Goal: Task Accomplishment & Management: Manage account settings

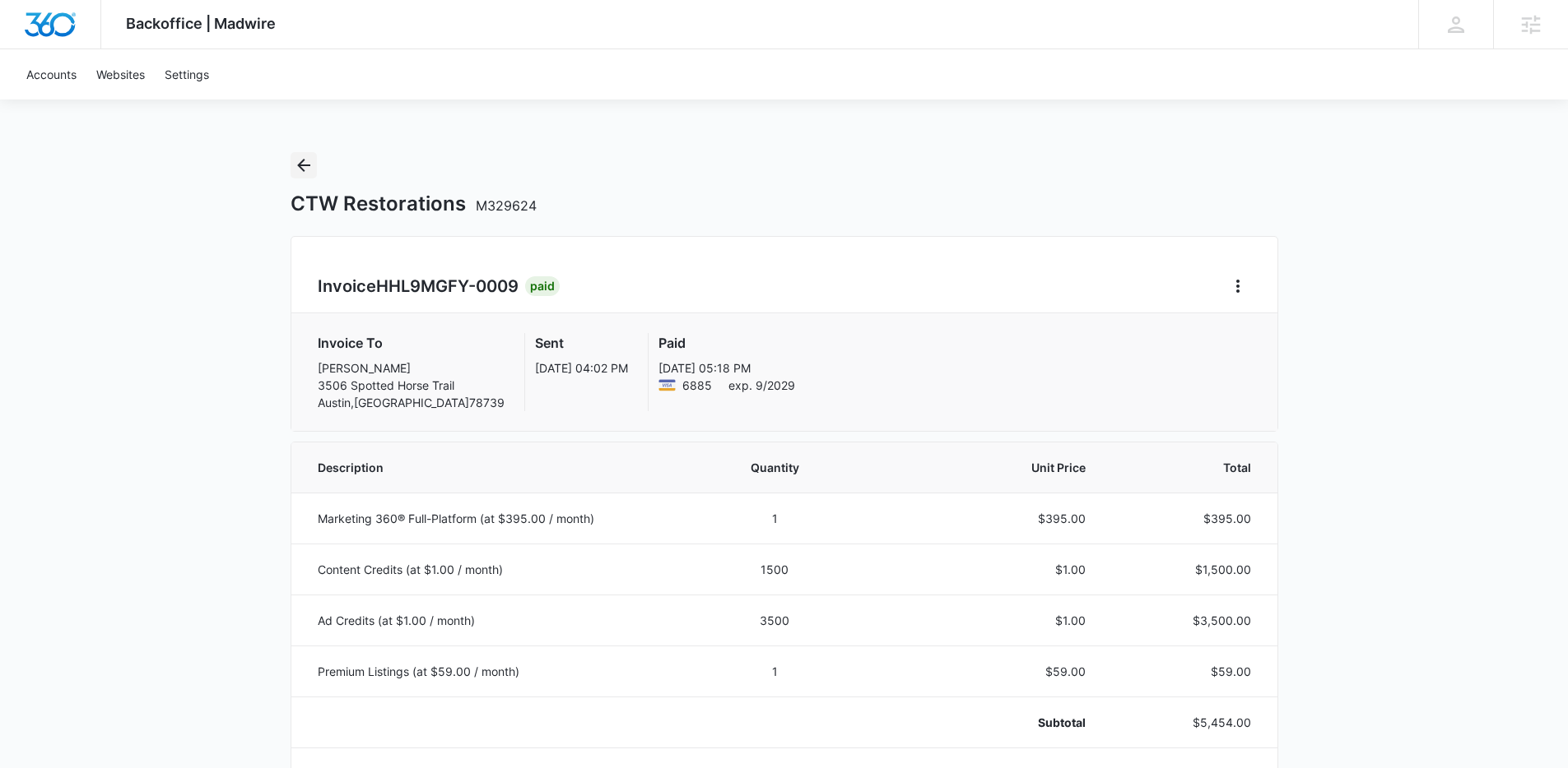
click at [314, 163] on button "Back" at bounding box center [304, 165] width 26 height 26
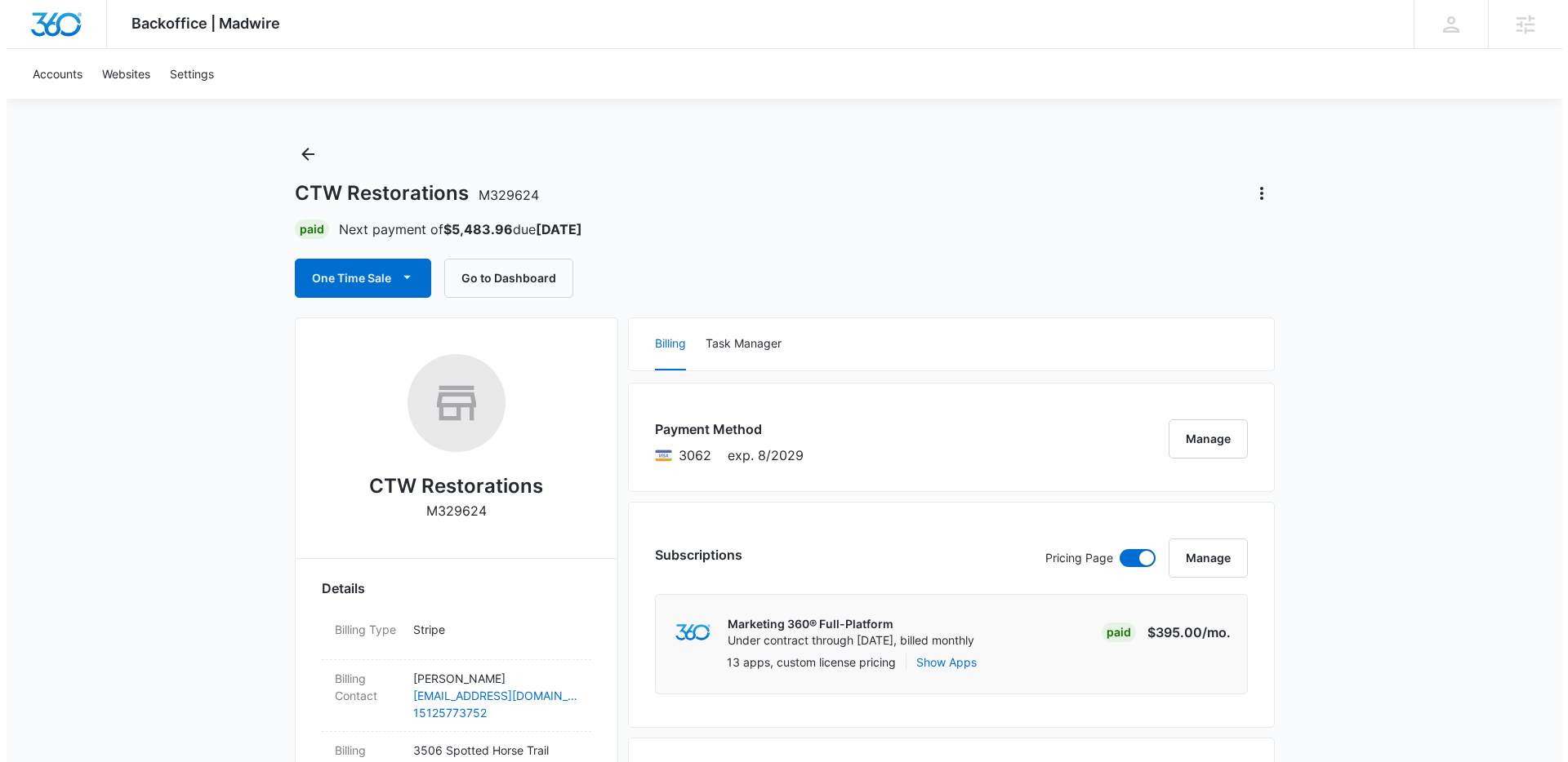
scroll to position [24, 0]
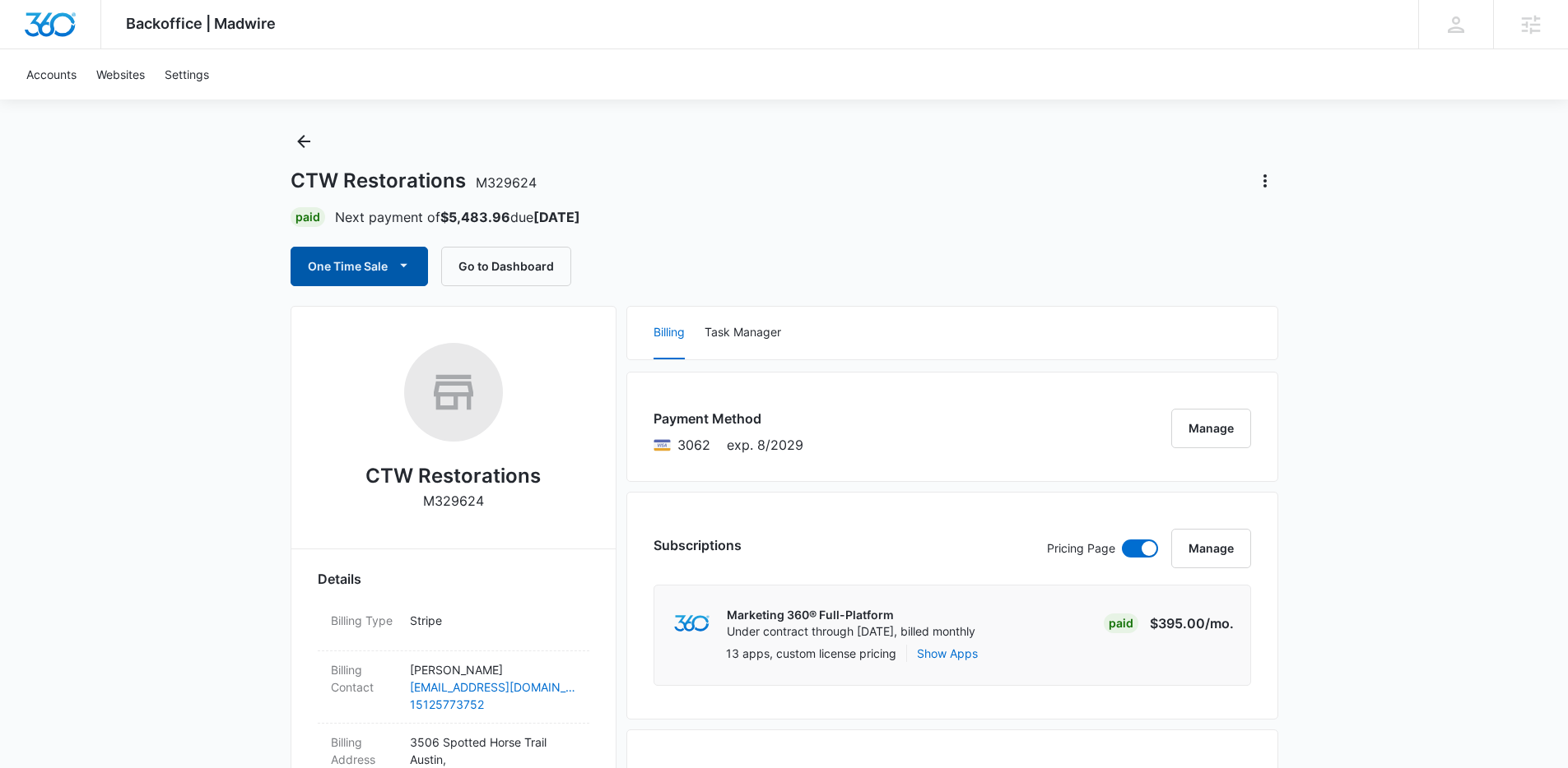
click at [390, 270] on button "One Time Sale" at bounding box center [359, 267] width 137 height 39
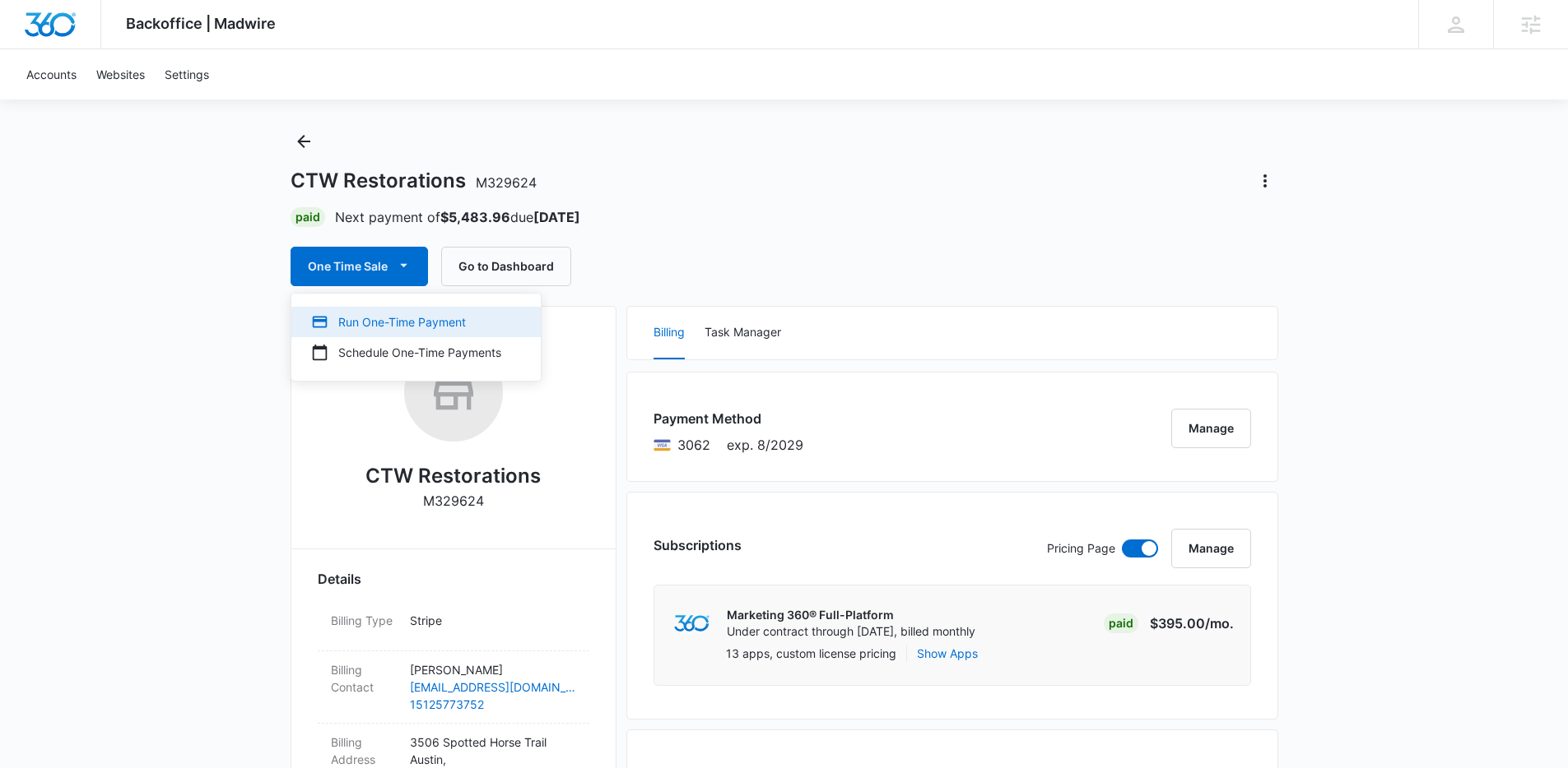
click at [385, 321] on div "Run One-Time Payment" at bounding box center [406, 322] width 190 height 17
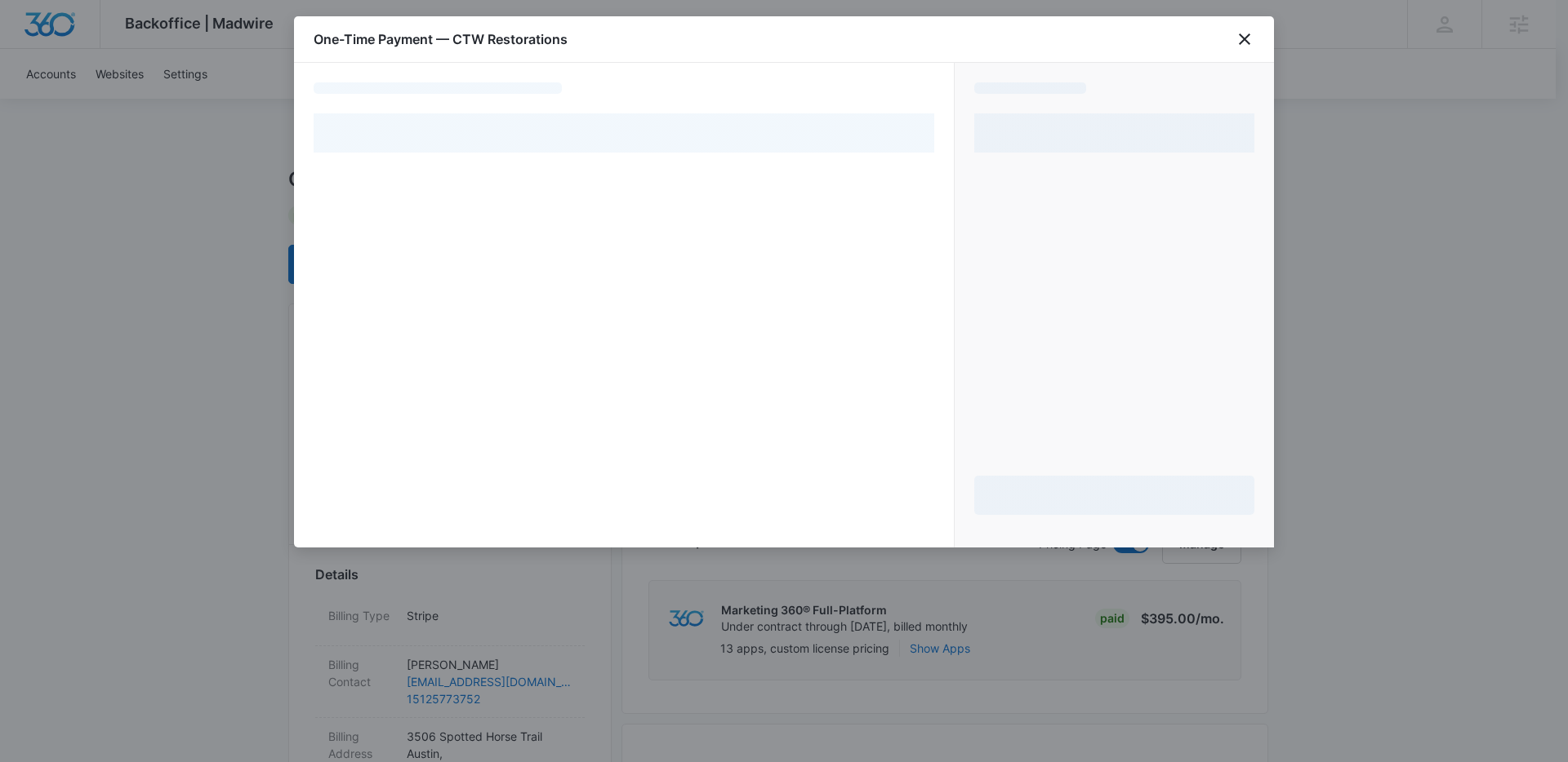
select select "pm_1S5TVKA4n8RTgNjUE3ZIIeRh"
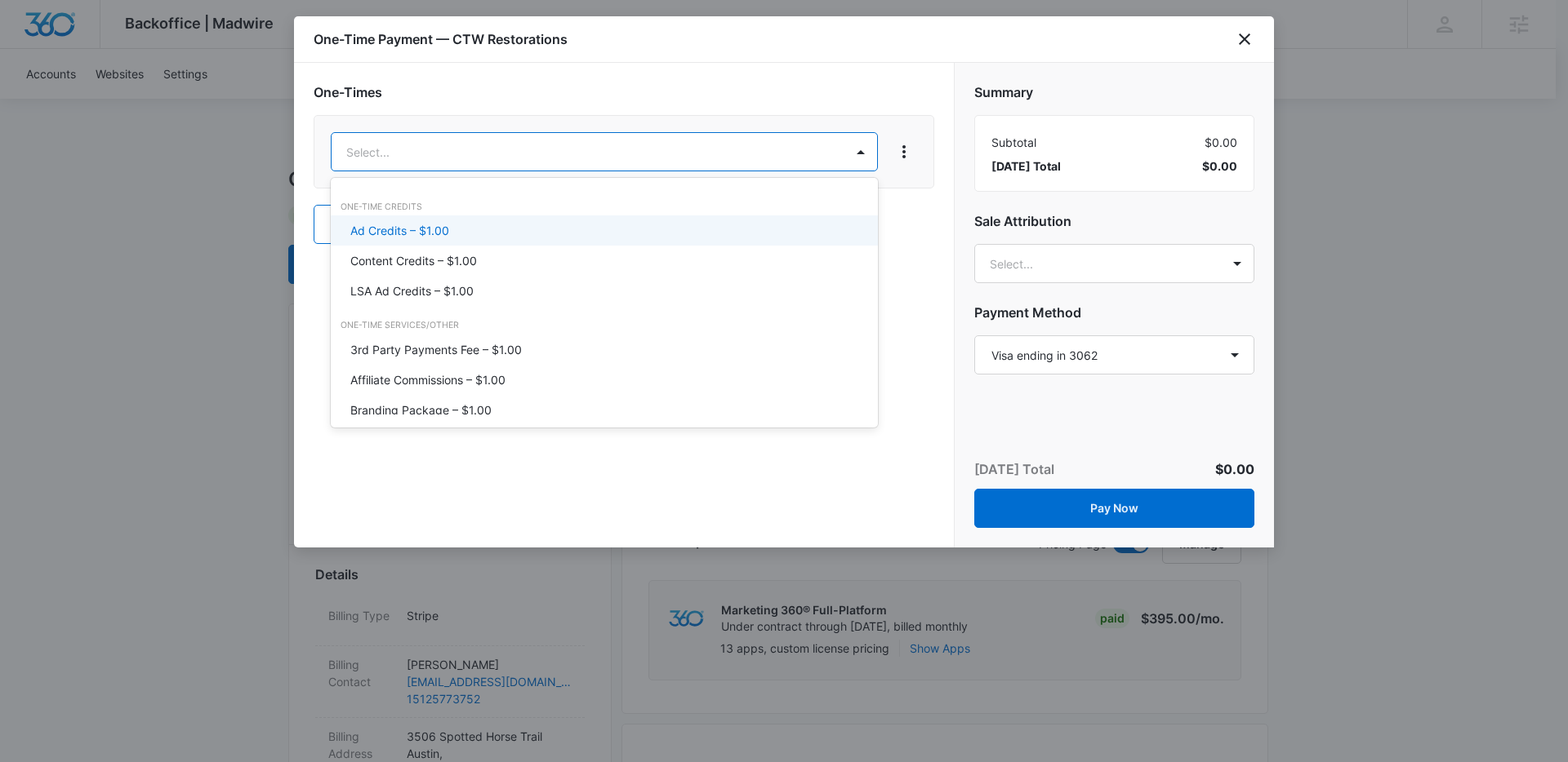
click at [422, 227] on p "Ad Credits – $1.00" at bounding box center [399, 231] width 99 height 17
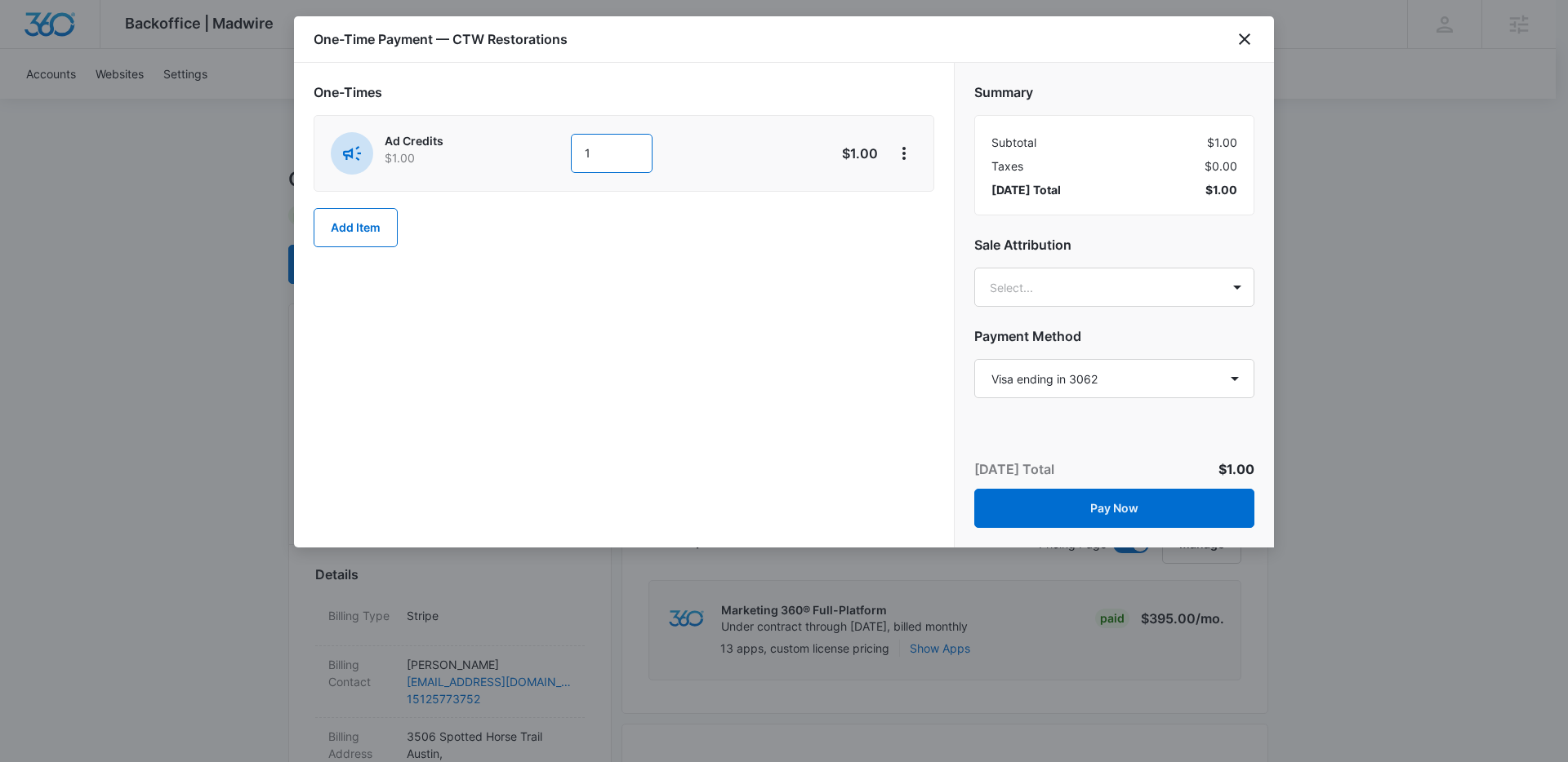
drag, startPoint x: 595, startPoint y: 152, endPoint x: 570, endPoint y: 155, distance: 25.2
click at [571, 155] on input "1" at bounding box center [612, 153] width 82 height 39
type input "4000"
drag, startPoint x: 804, startPoint y: 267, endPoint x: 929, endPoint y: 267, distance: 125.0
click at [808, 267] on div "One-Times Ad Credits $1.00 4000 $4,000.00 Add Item" at bounding box center [624, 304] width 660 height 485
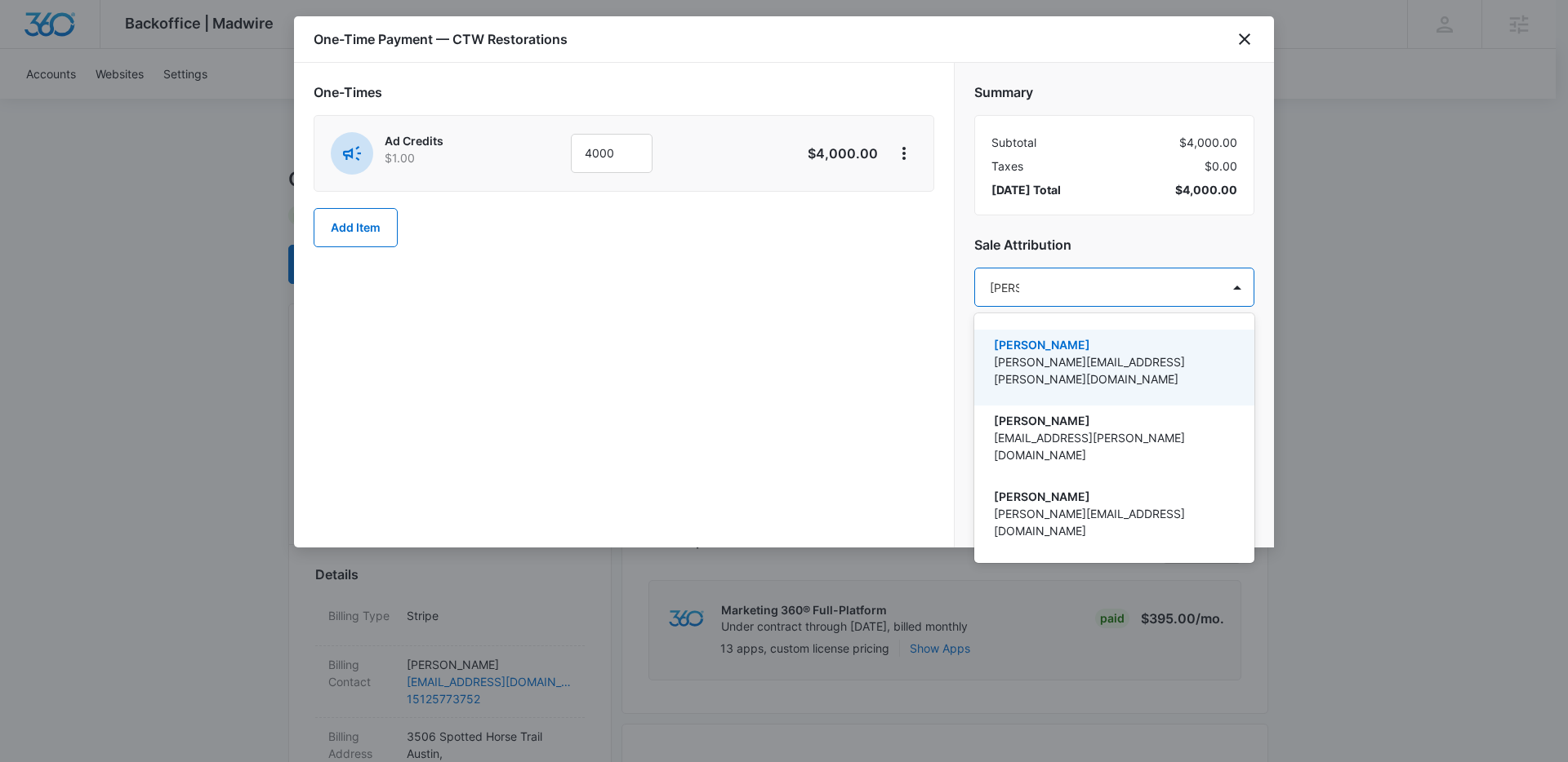
type input "paul r"
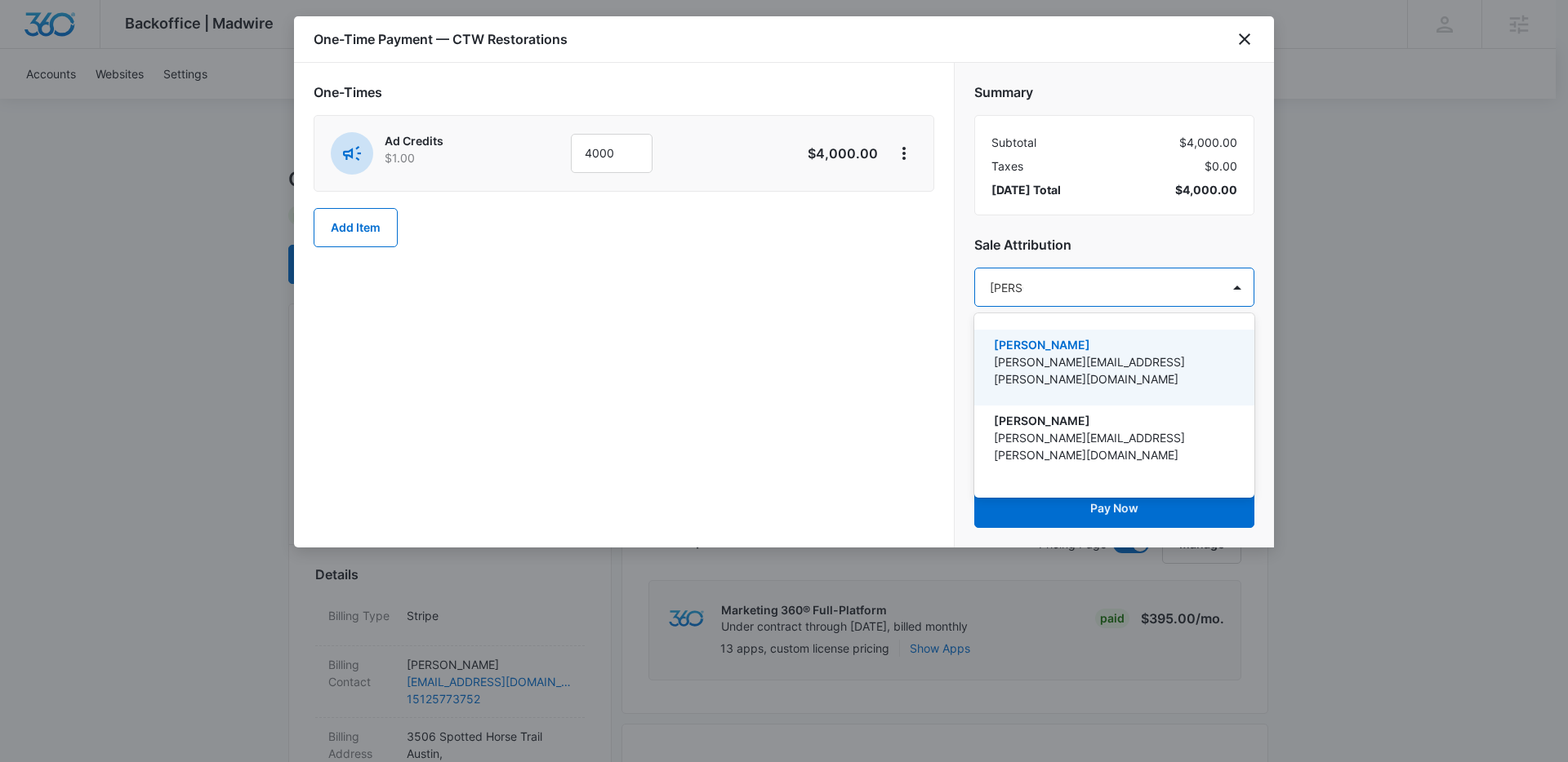
click at [1083, 347] on p "[PERSON_NAME]" at bounding box center [1113, 345] width 238 height 17
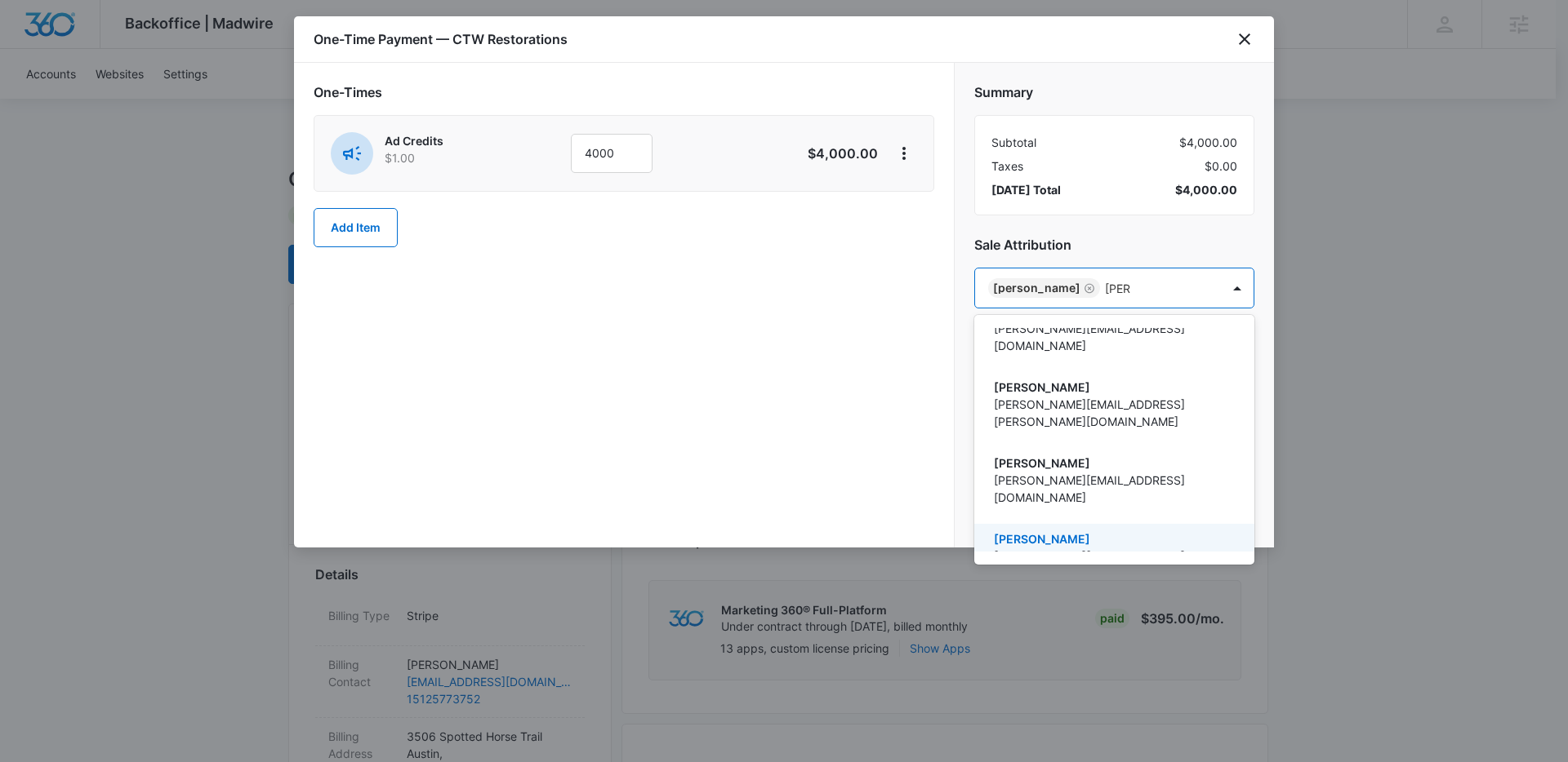
scroll to position [132, 0]
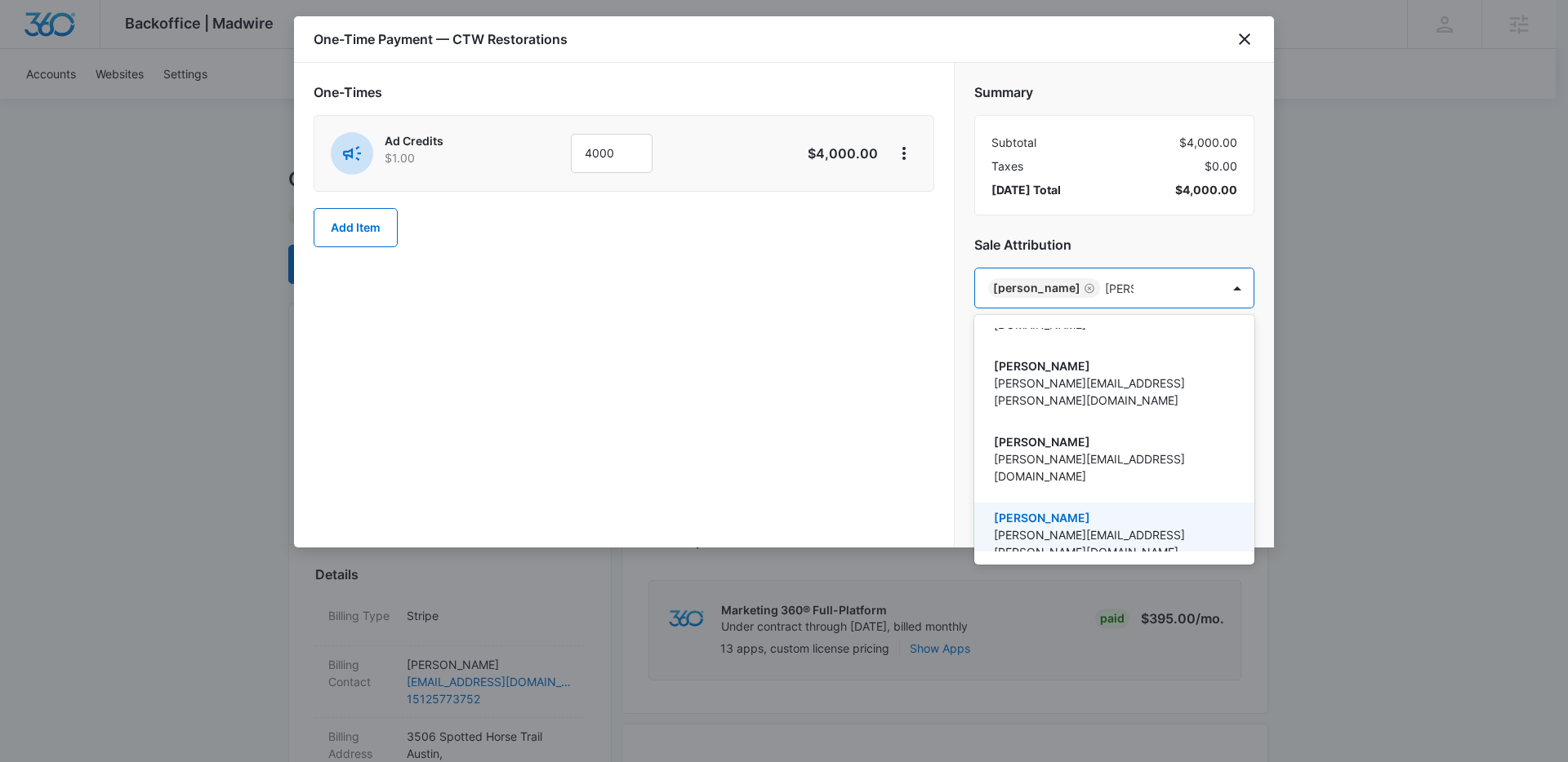
type input "kyle k"
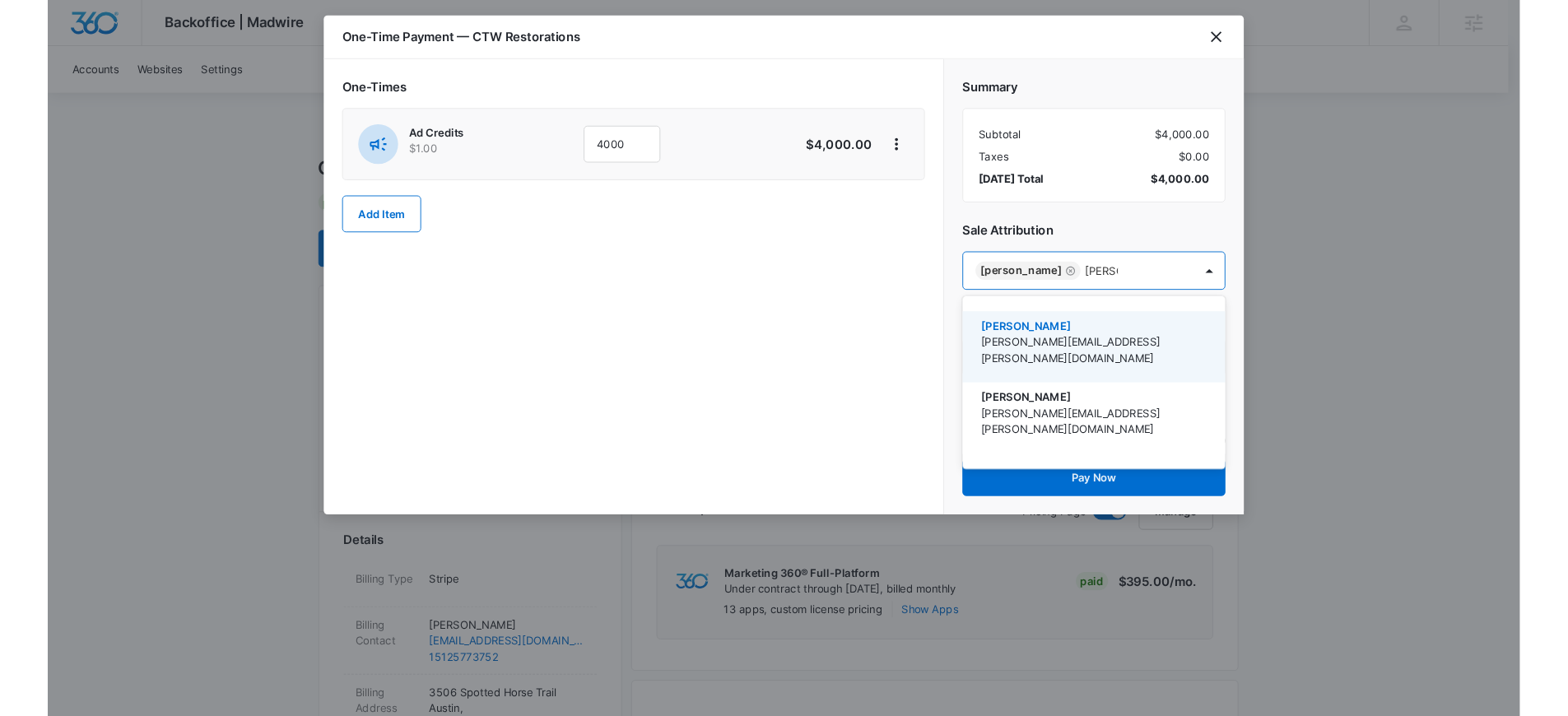
scroll to position [0, 0]
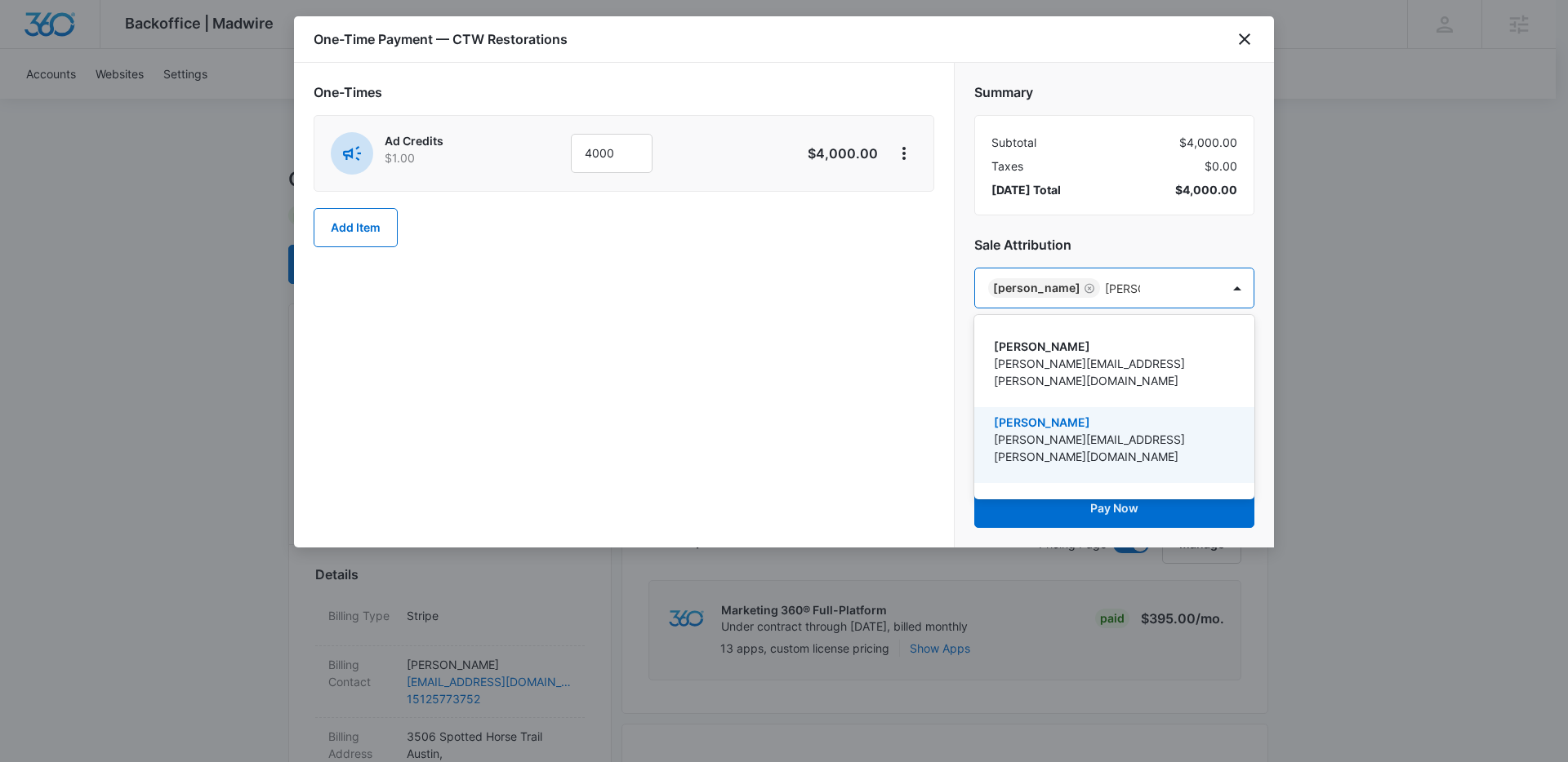
click at [1057, 431] on p "kyle.kogl@madwire.com" at bounding box center [1113, 448] width 238 height 35
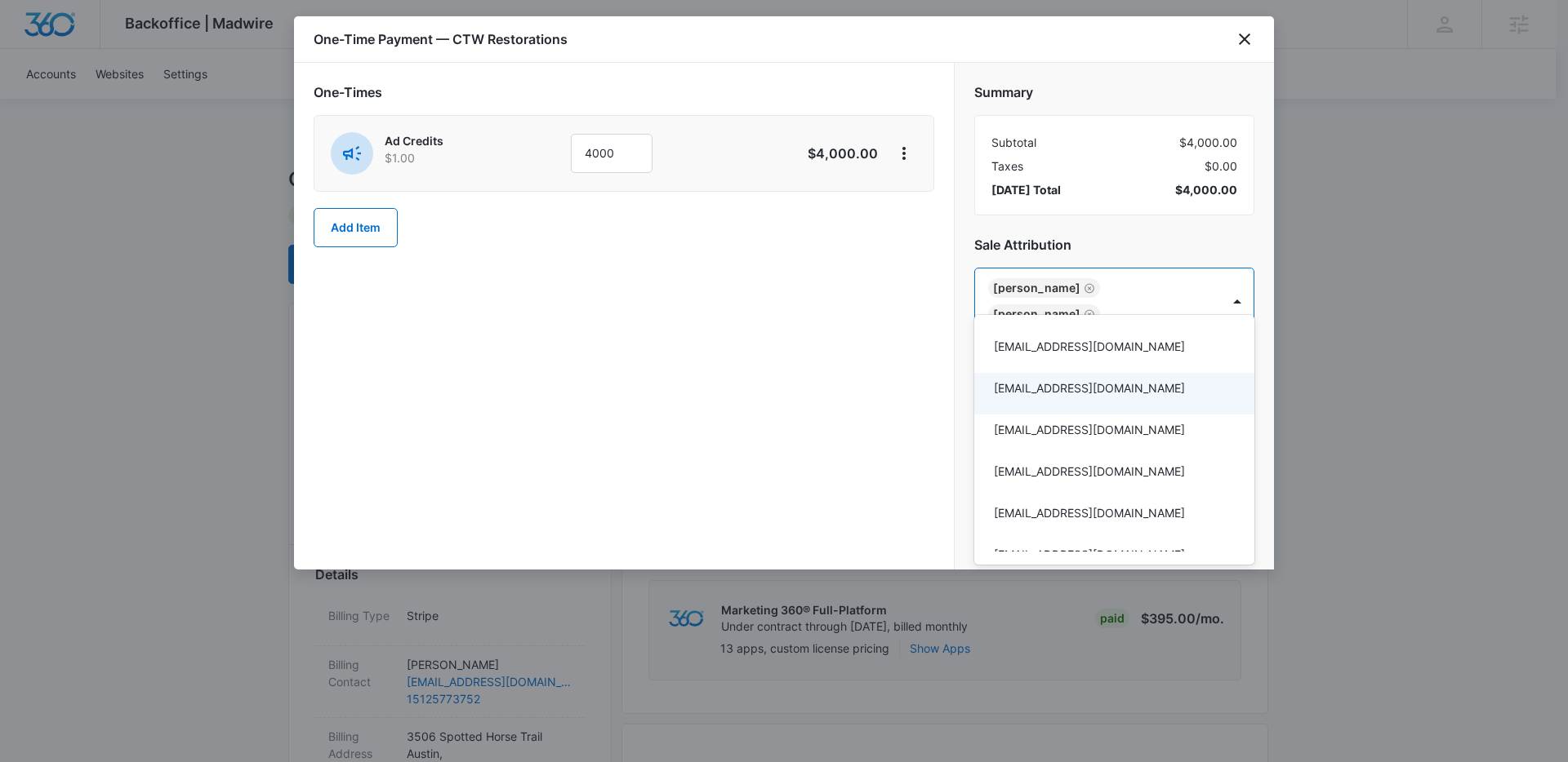
click at [872, 406] on div at bounding box center [784, 381] width 1568 height 762
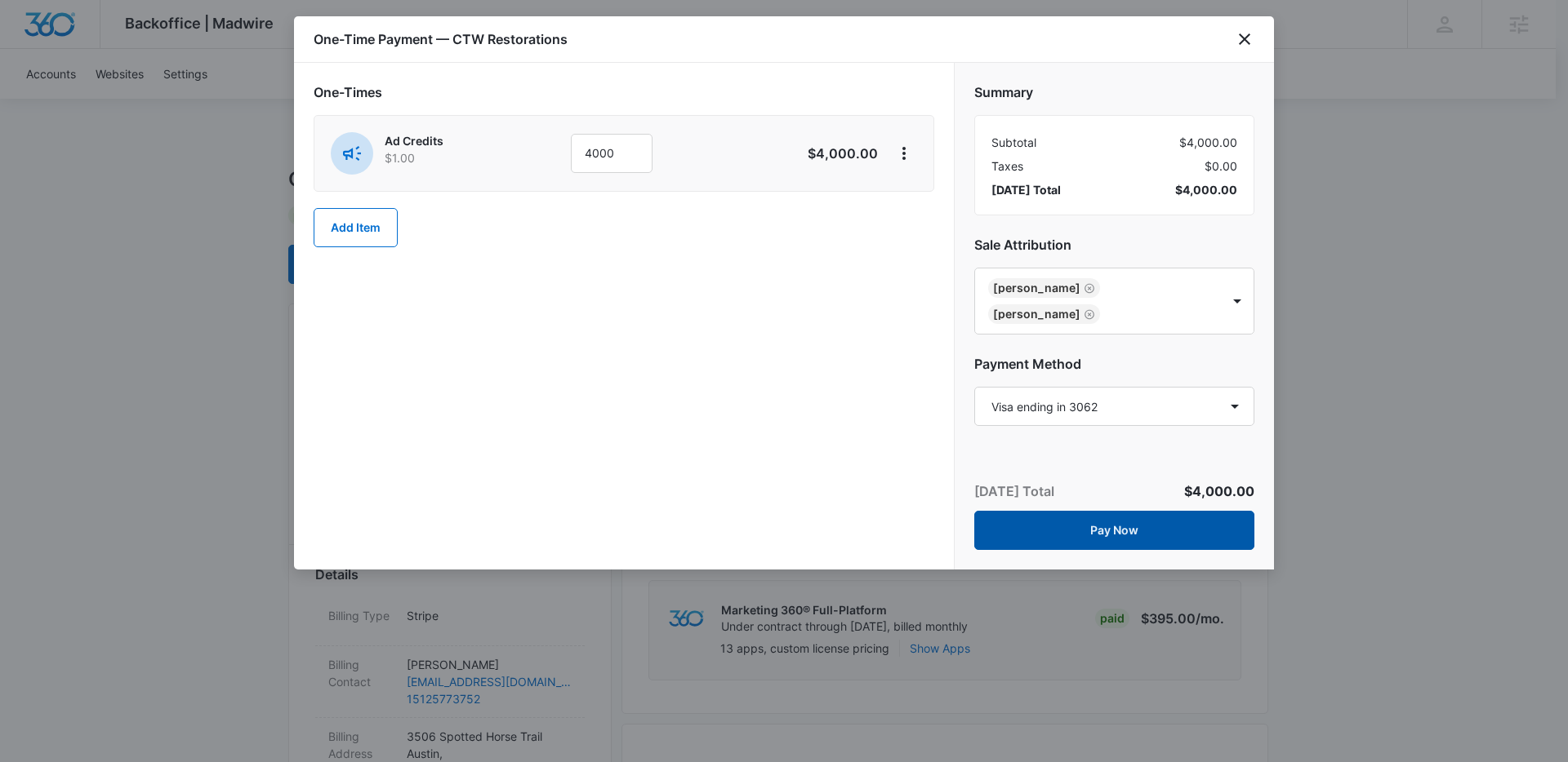
click at [1146, 511] on button "Pay Now" at bounding box center [1114, 530] width 280 height 39
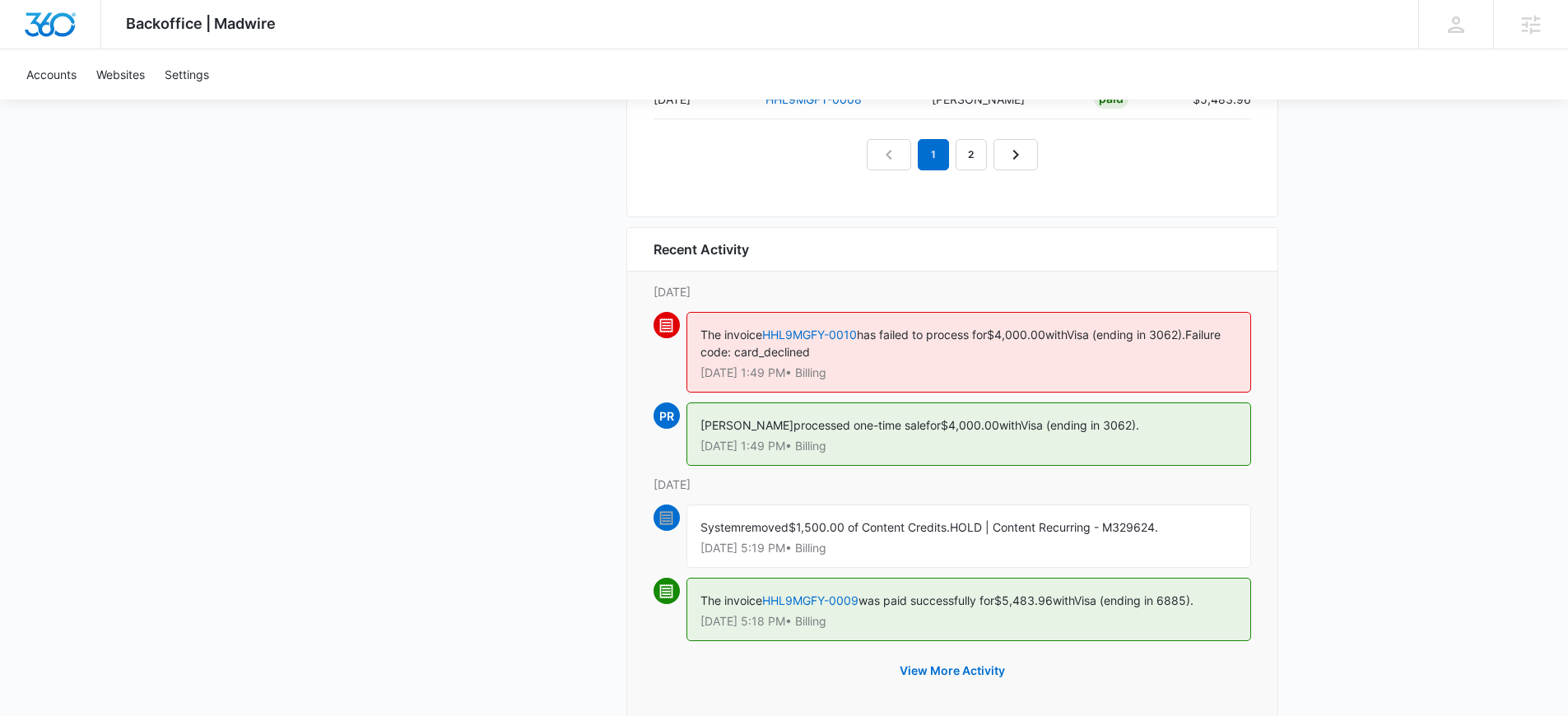
scroll to position [1885, 0]
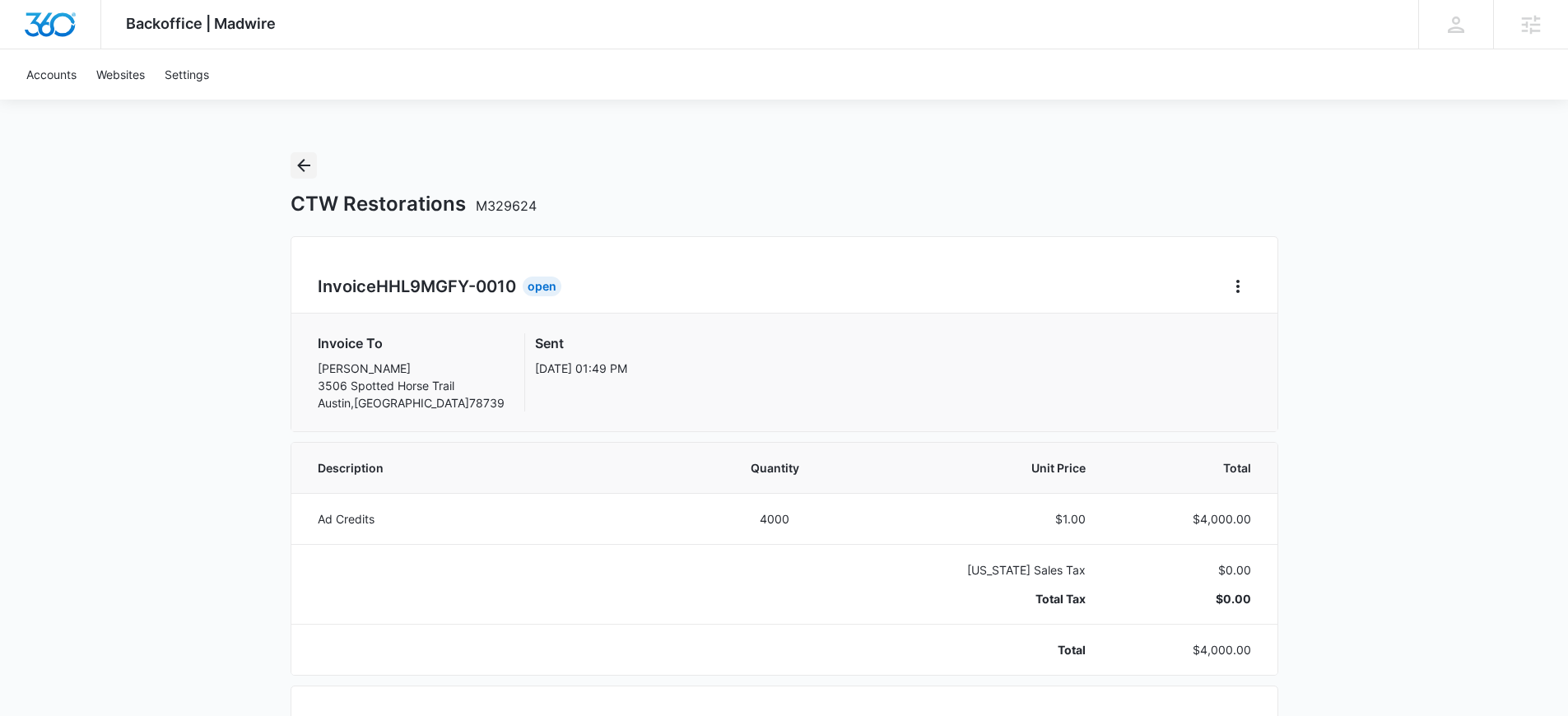
click at [297, 167] on icon "Back" at bounding box center [304, 165] width 20 height 20
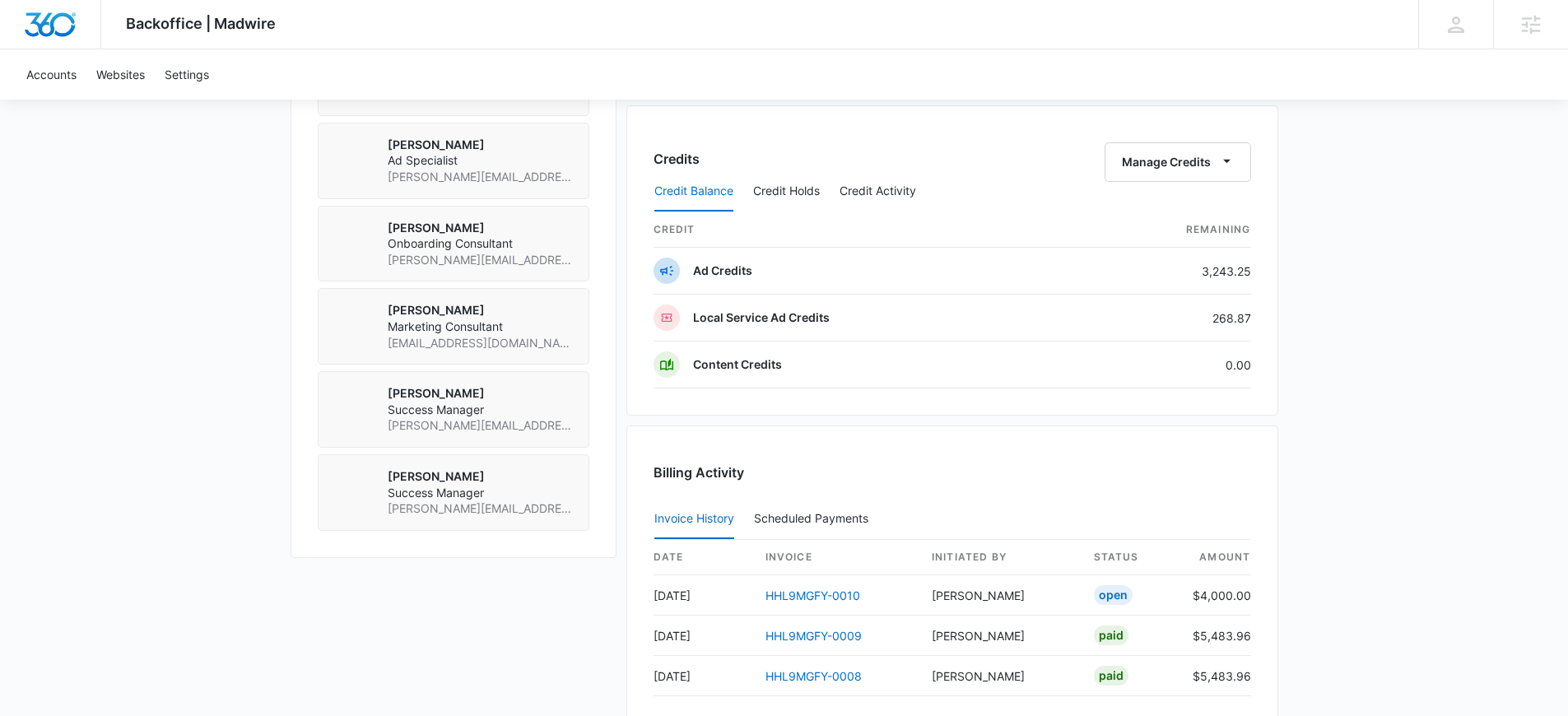
scroll to position [1635, 0]
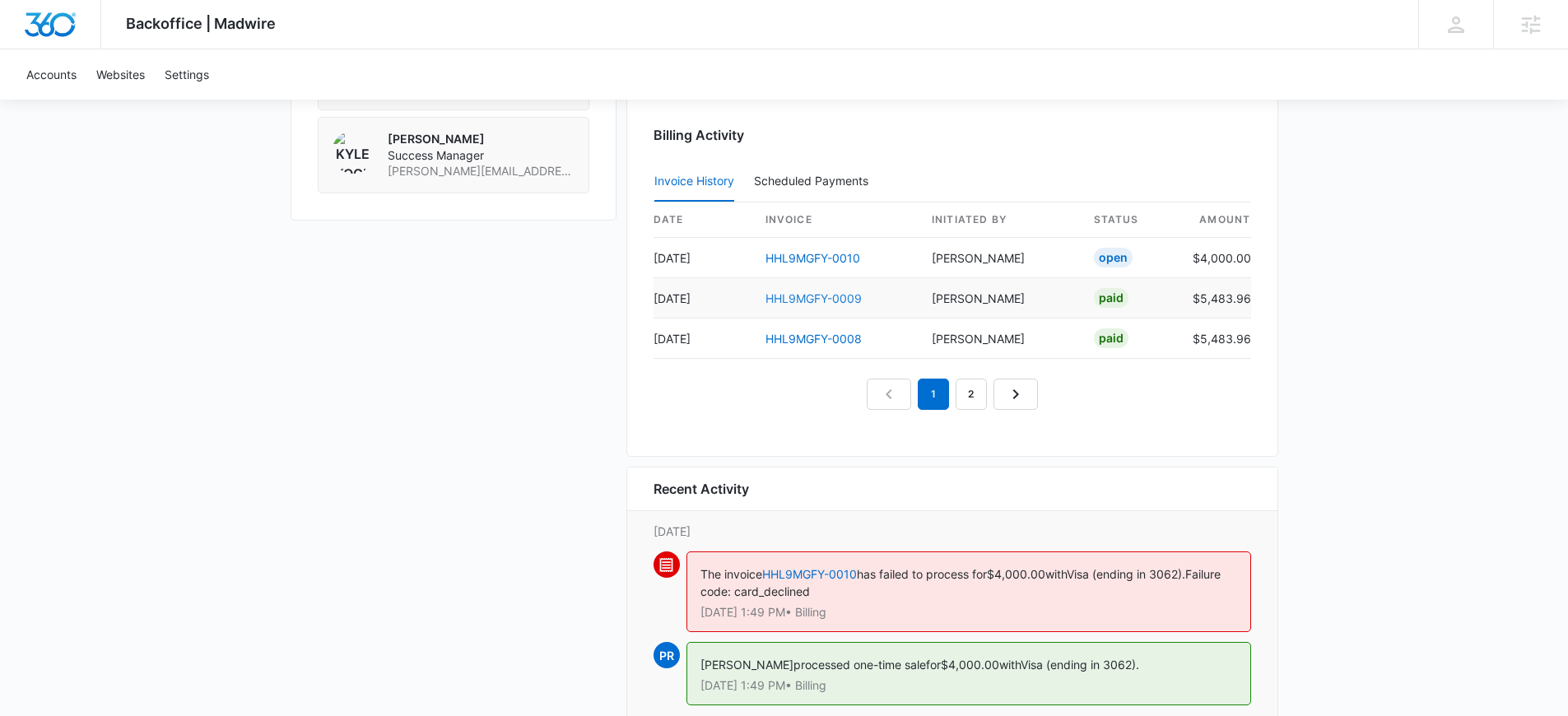
click at [788, 297] on link "HHL9MGFY-0009" at bounding box center [813, 298] width 96 height 14
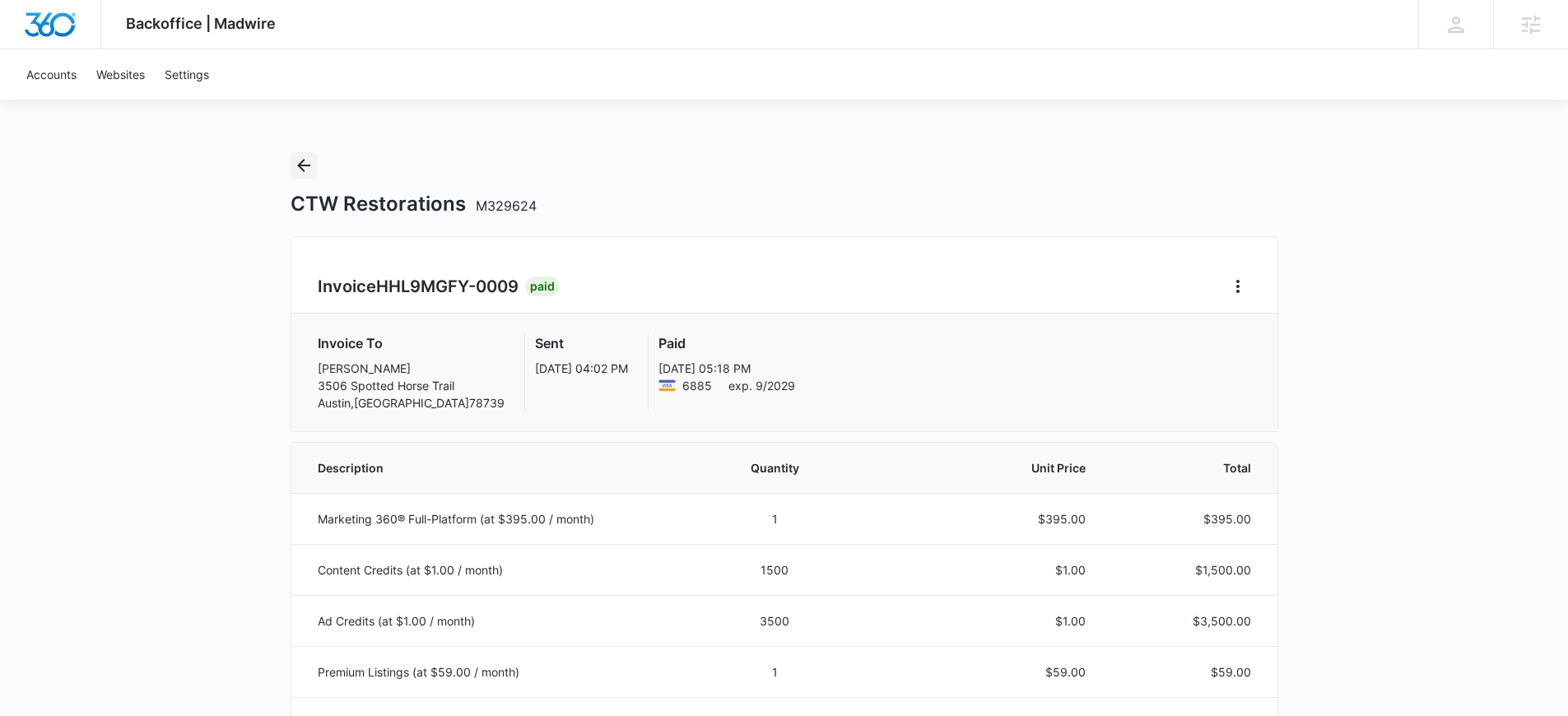
click at [299, 165] on icon "Back" at bounding box center [303, 165] width 13 height 13
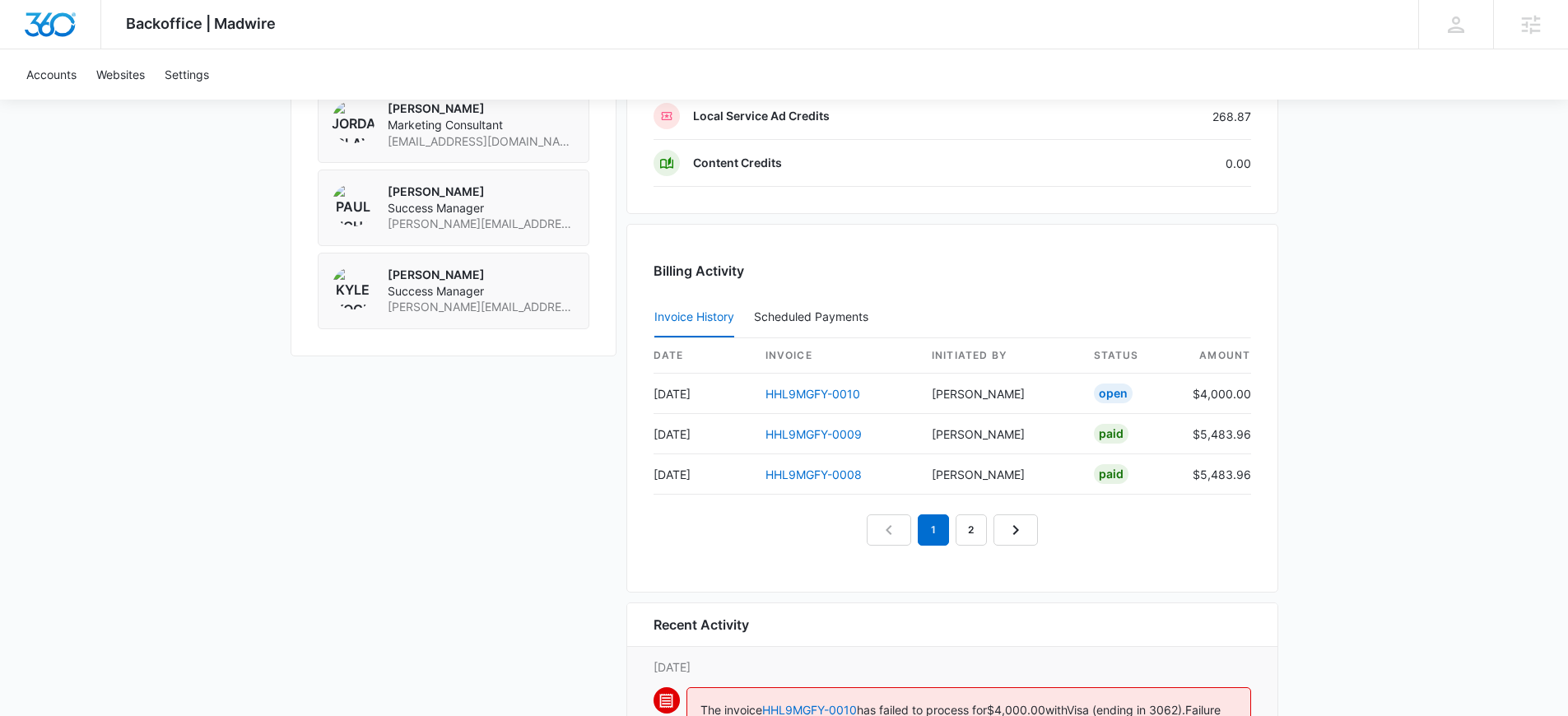
scroll to position [1577, 0]
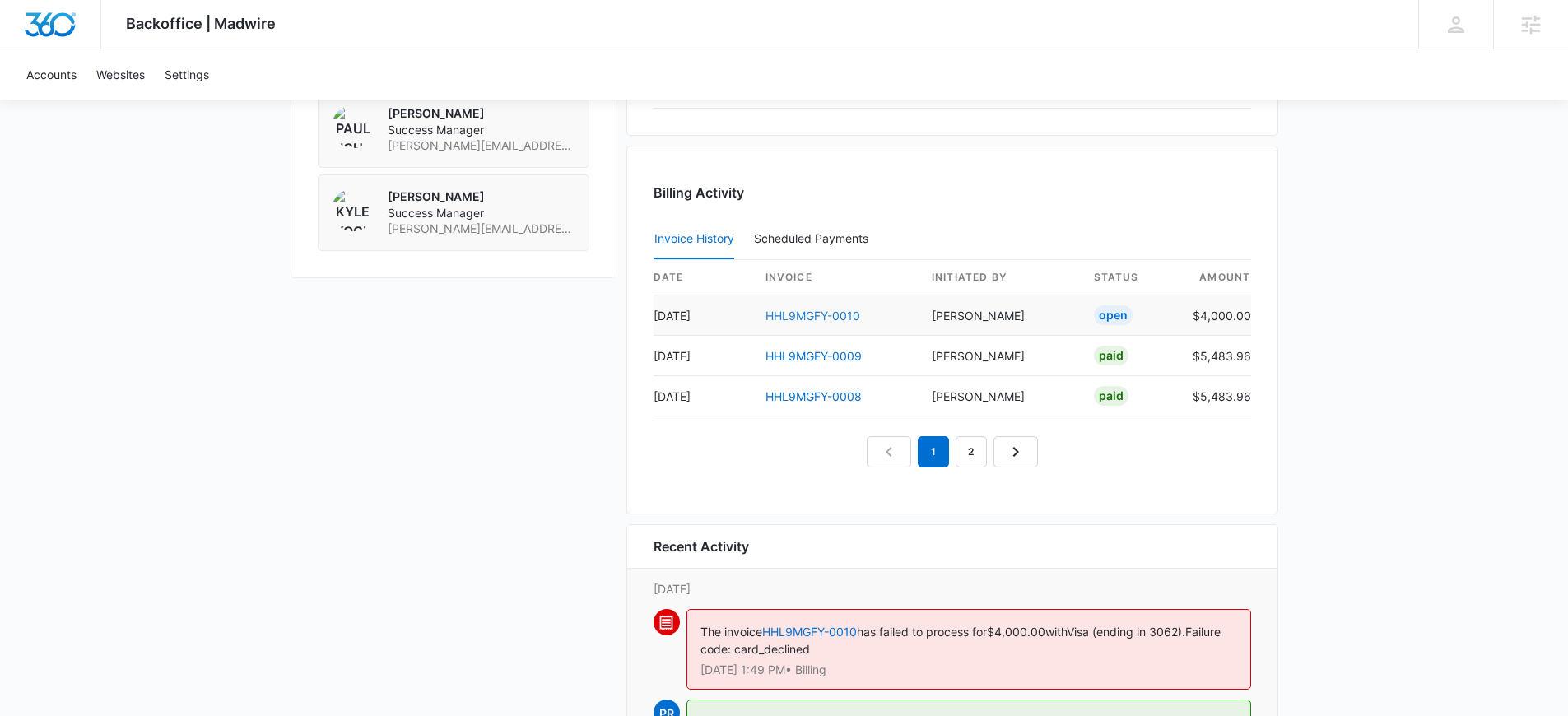
click at [820, 317] on link "HHL9MGFY-0010" at bounding box center [813, 315] width 95 height 14
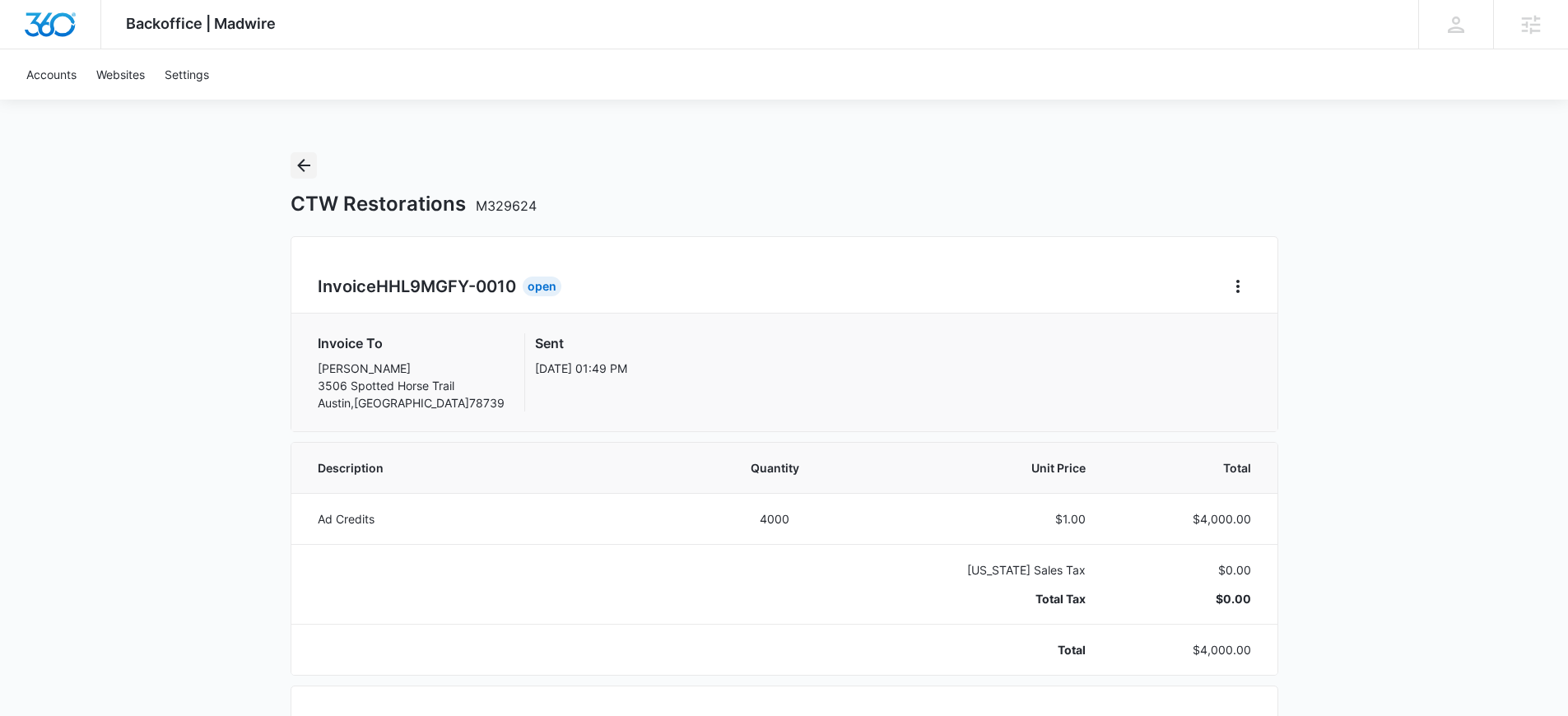
click at [299, 176] on button "Back" at bounding box center [304, 165] width 26 height 26
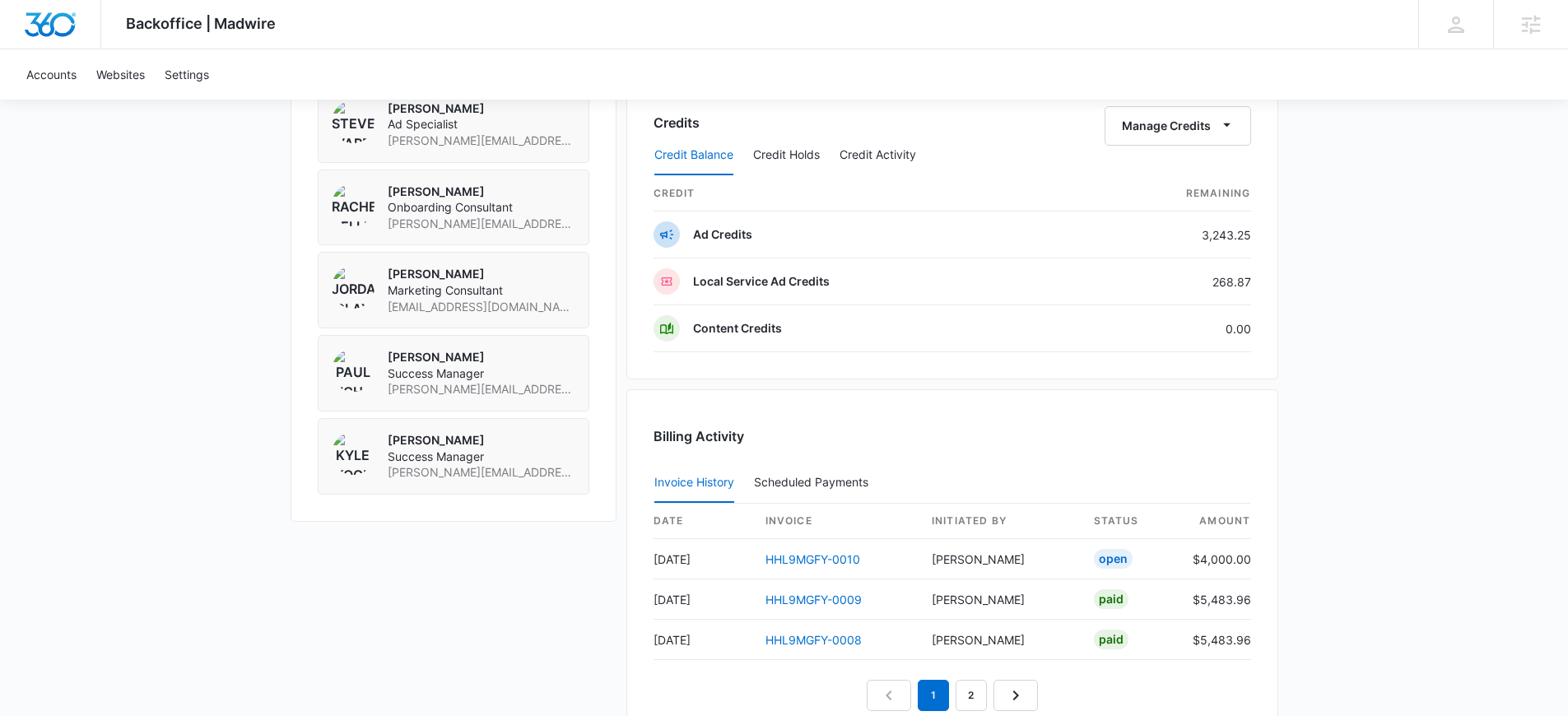
scroll to position [1524, 0]
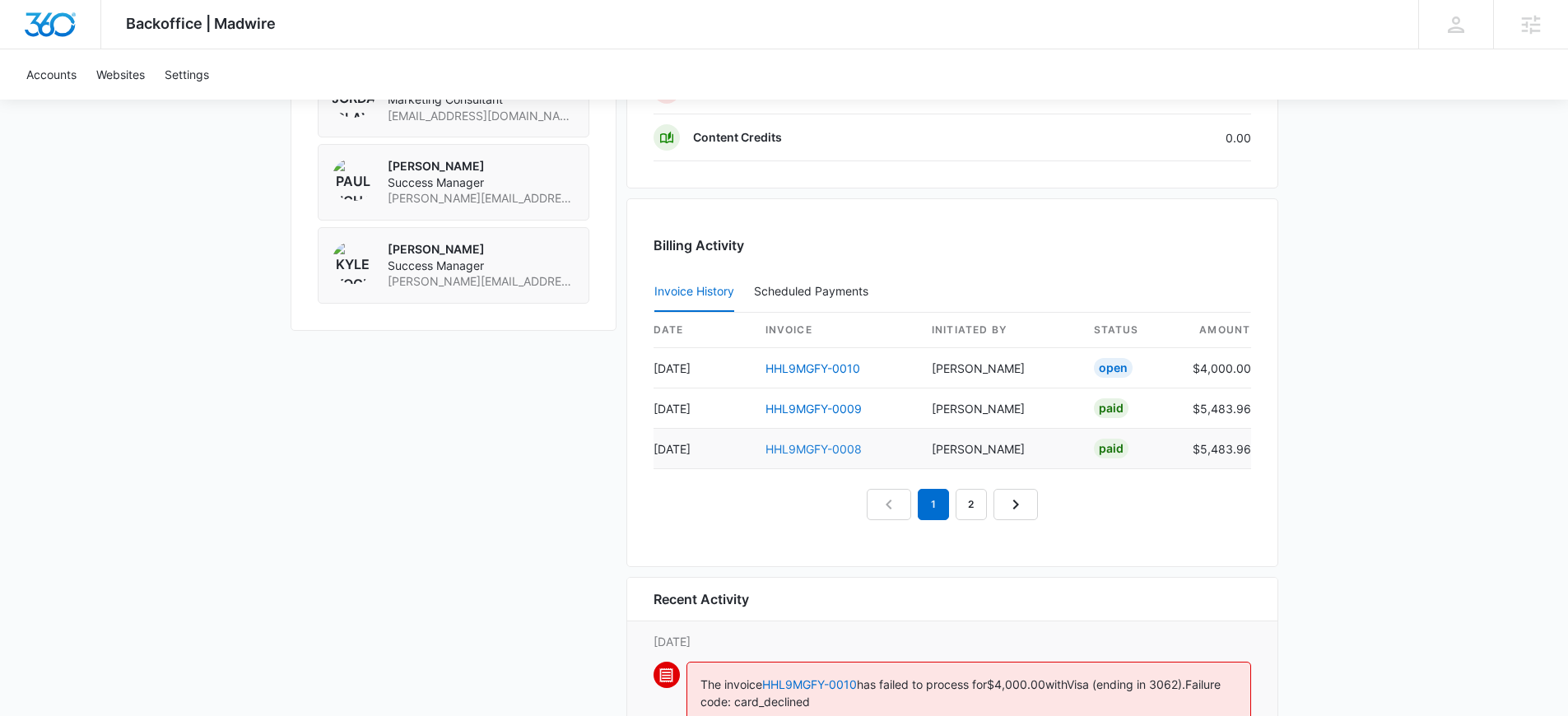
click at [783, 451] on link "HHL9MGFY-0008" at bounding box center [813, 448] width 96 height 14
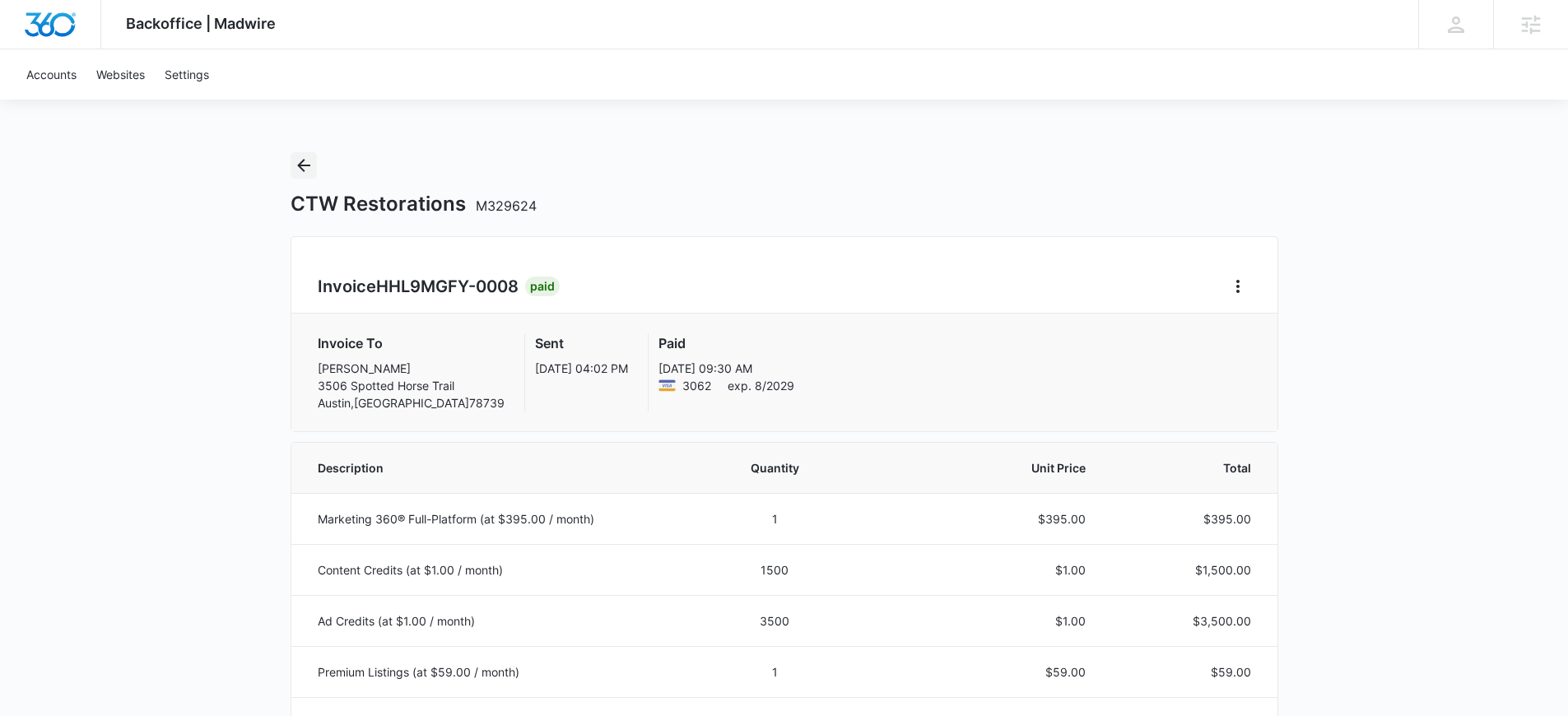
click at [301, 173] on icon "Back" at bounding box center [304, 165] width 20 height 20
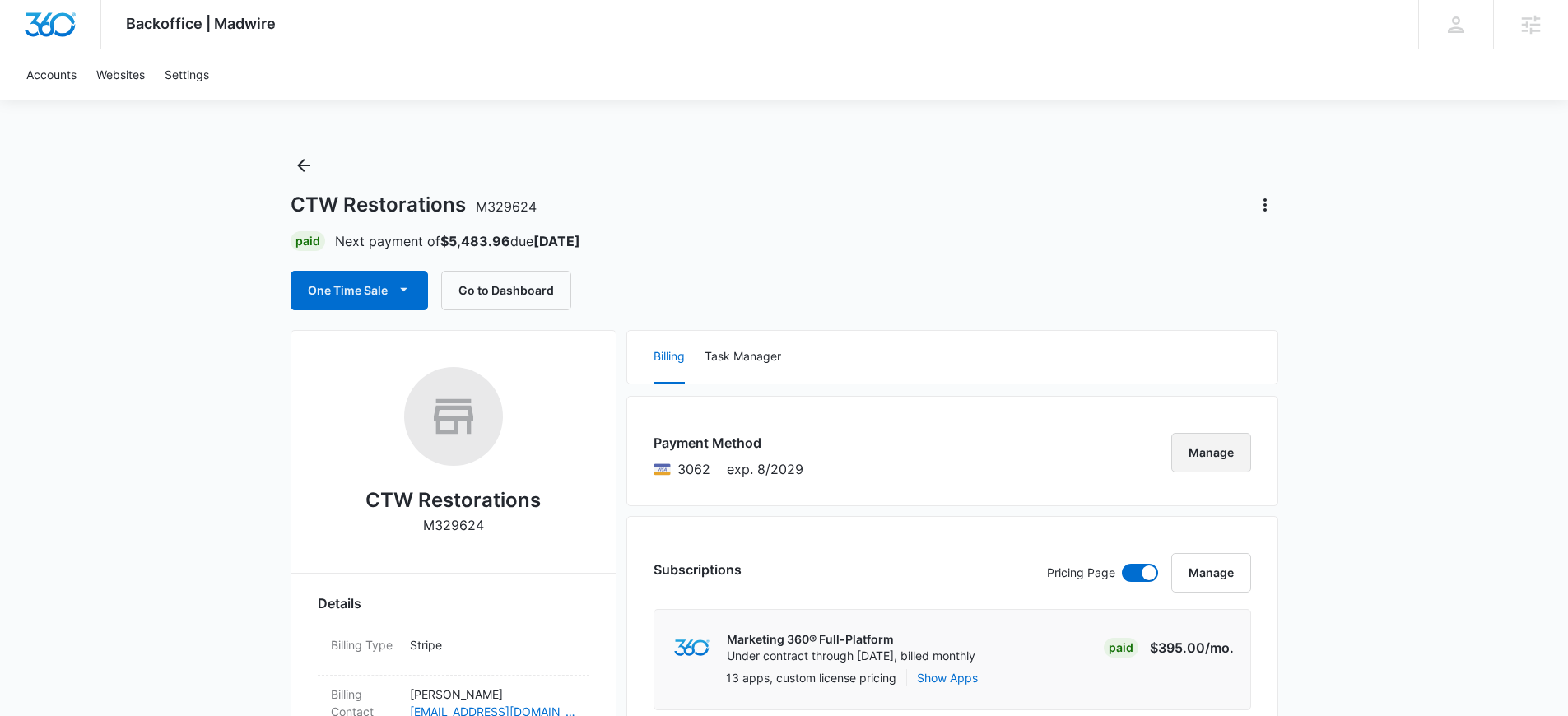
click at [1200, 450] on button "Manage" at bounding box center [1211, 453] width 80 height 39
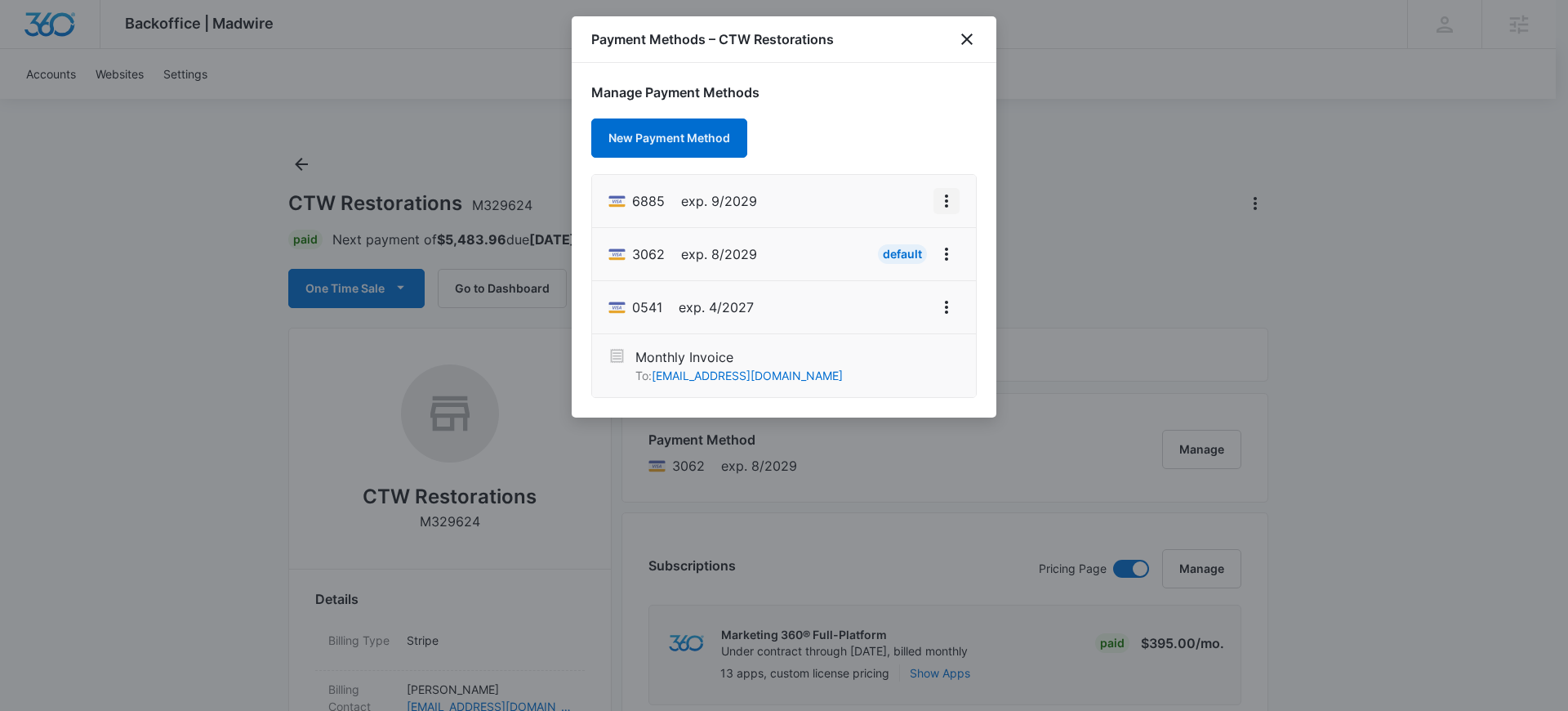
click at [939, 192] on icon "View More" at bounding box center [946, 201] width 19 height 19
click at [890, 271] on div "Set As Default" at bounding box center [882, 272] width 76 height 12
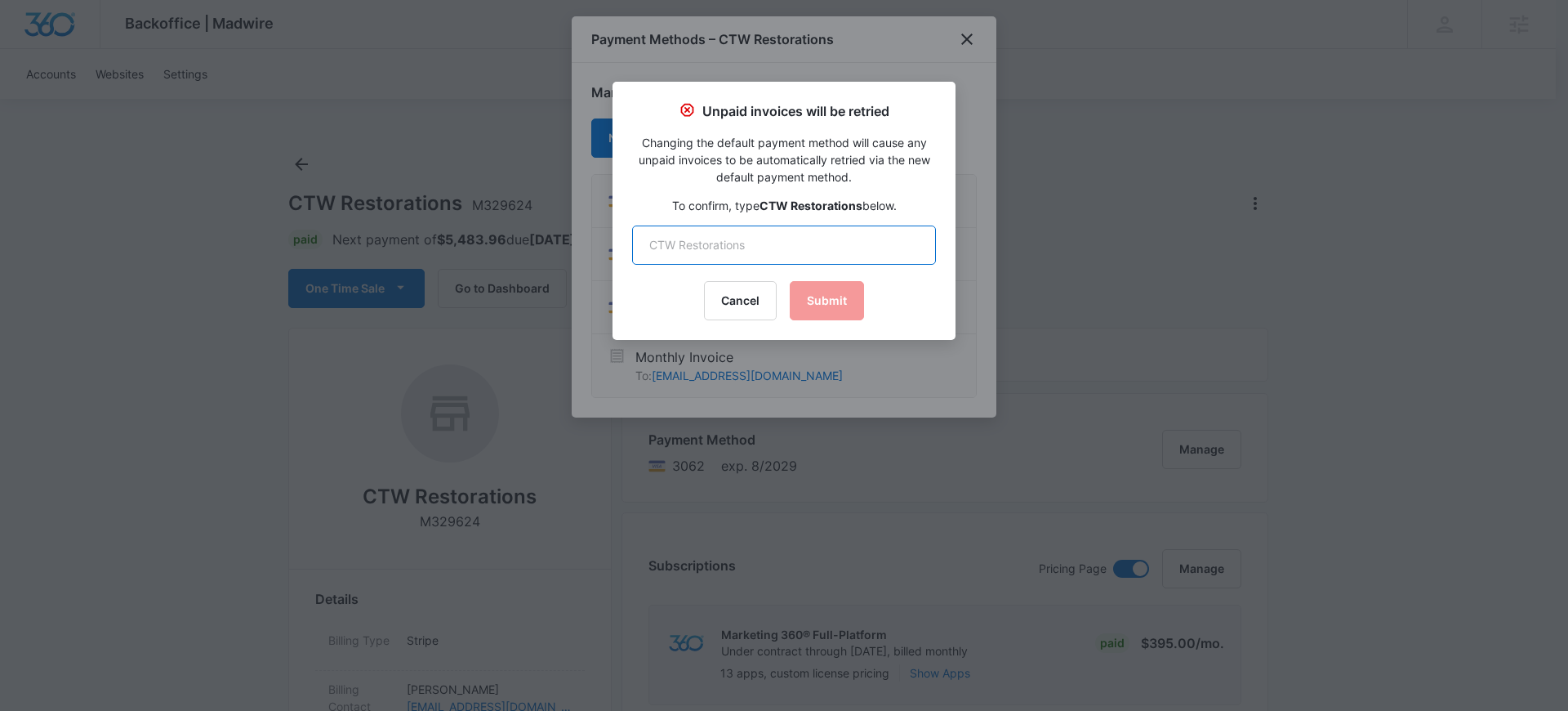
click at [733, 236] on input "text" at bounding box center [784, 245] width 304 height 39
drag, startPoint x: 861, startPoint y: 206, endPoint x: 762, endPoint y: 210, distance: 99.1
click at [762, 210] on p "To confirm, type CTW Restorations below." at bounding box center [784, 206] width 304 height 17
copy strong "CTW Restorations"
click at [762, 238] on input "text" at bounding box center [784, 245] width 304 height 39
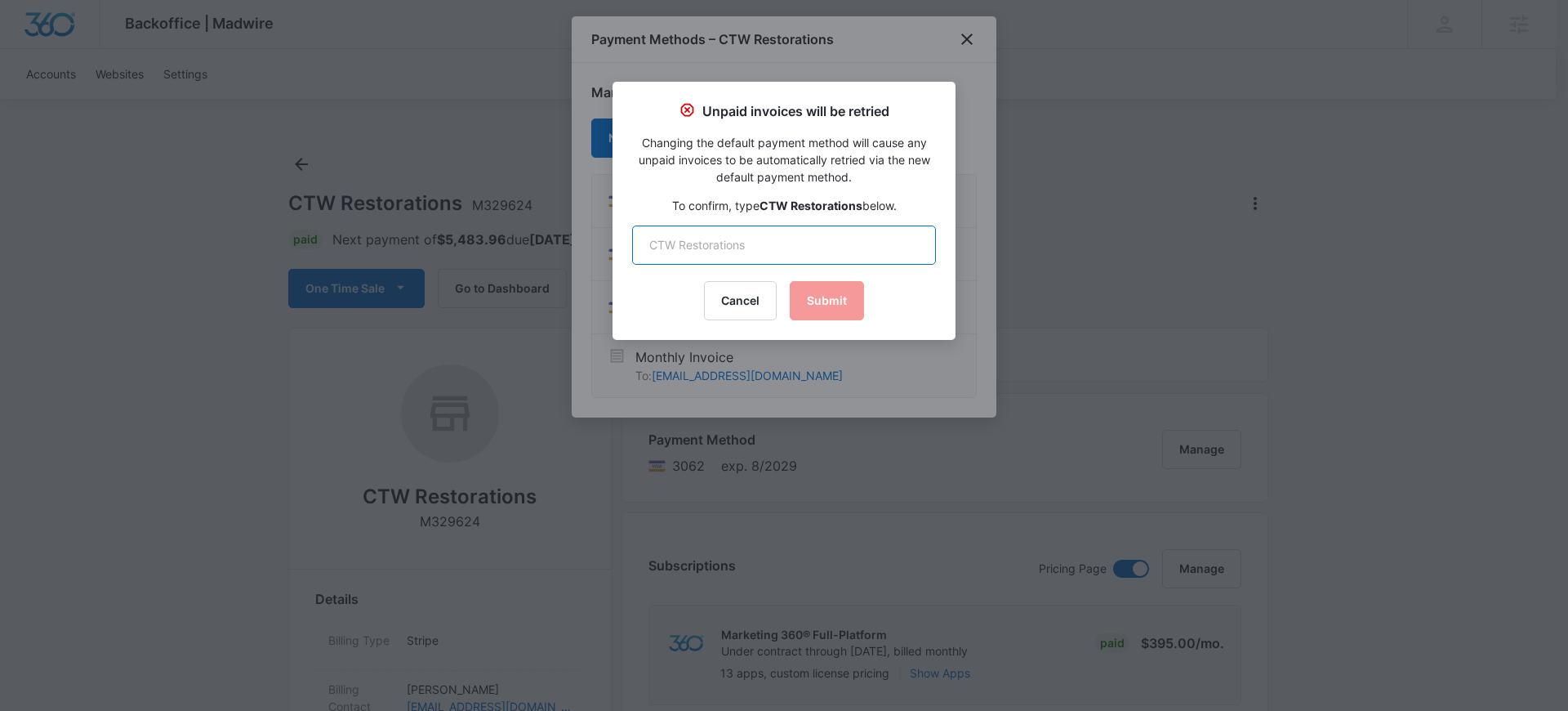
paste input "CTW Restorations"
type input "CTW Restorations"
click at [806, 301] on button "Submit" at bounding box center [827, 300] width 74 height 39
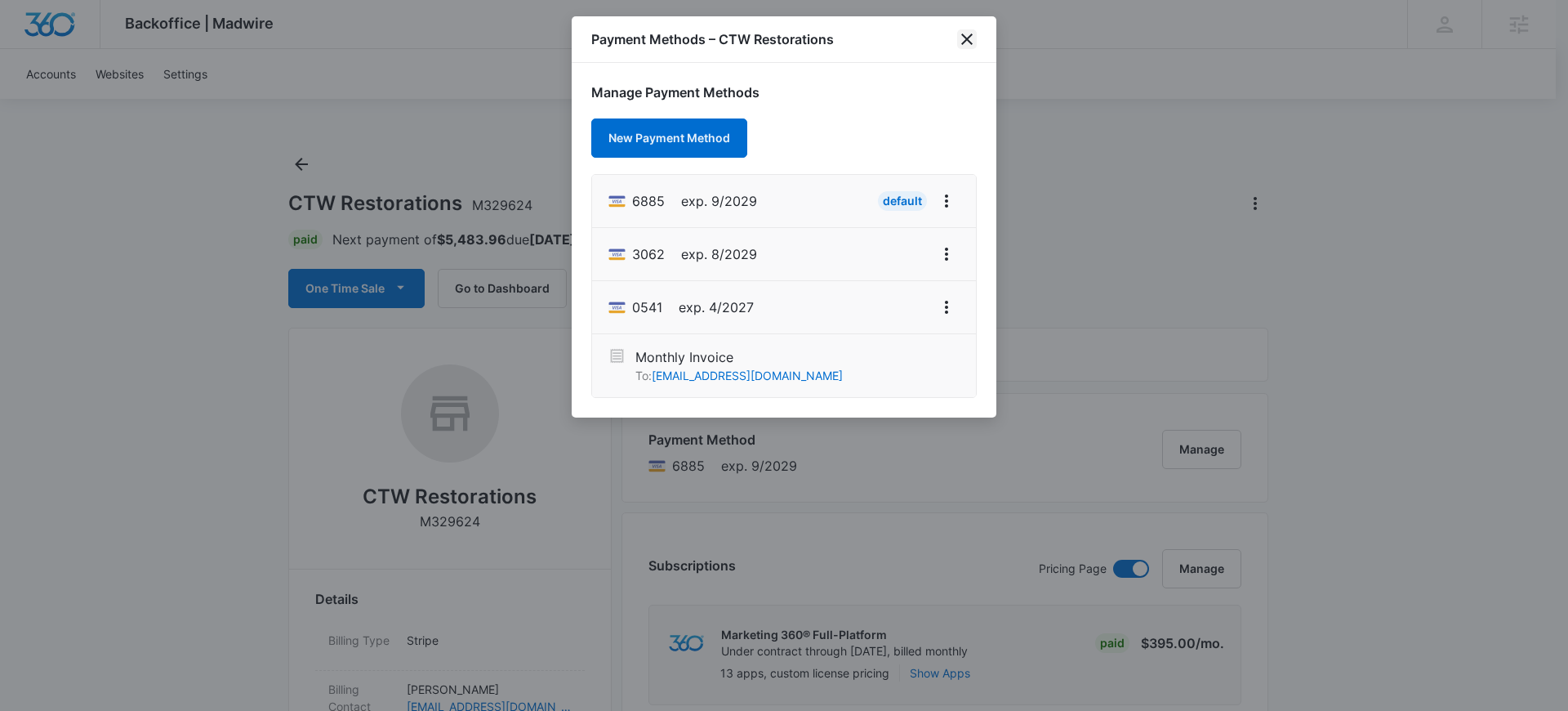
click at [968, 43] on icon "close" at bounding box center [966, 39] width 19 height 19
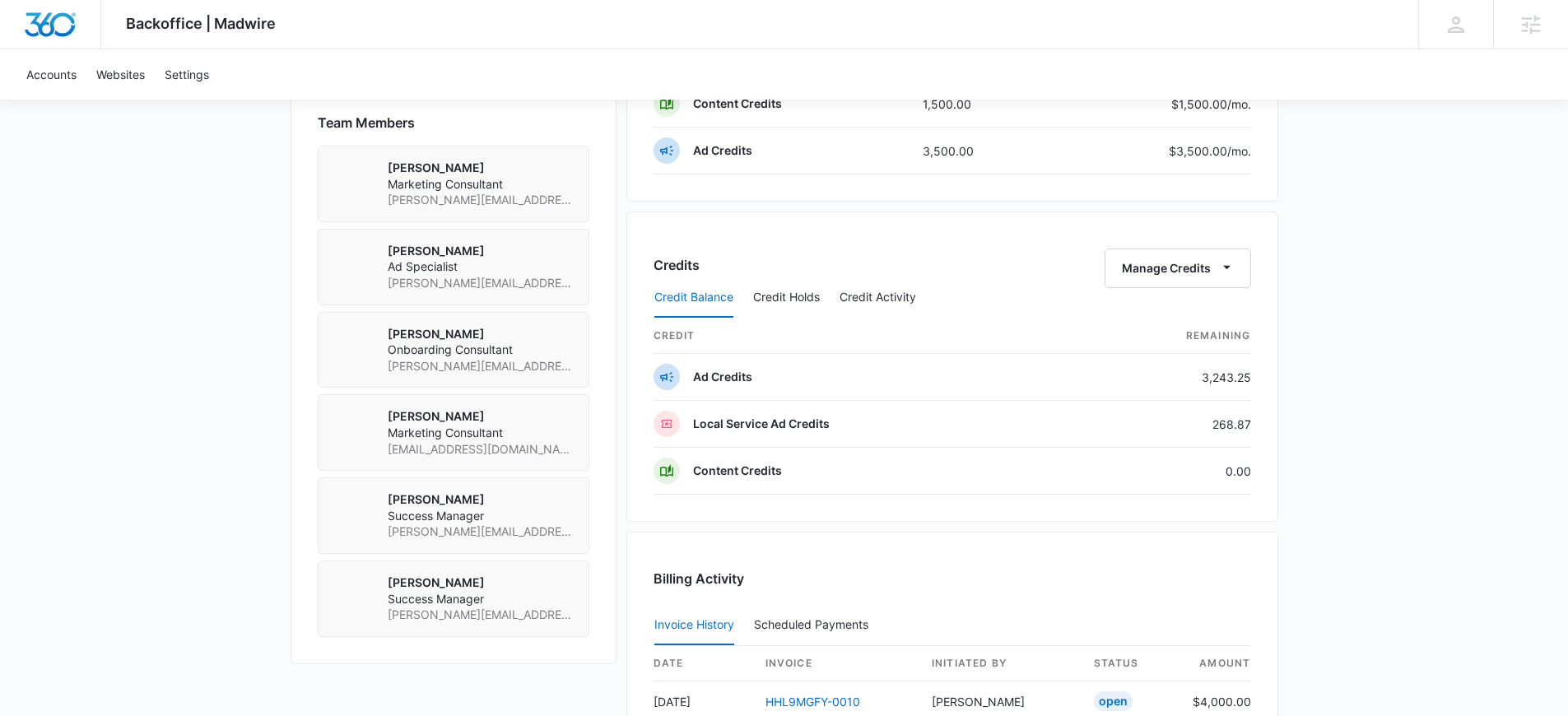
scroll to position [1349, 0]
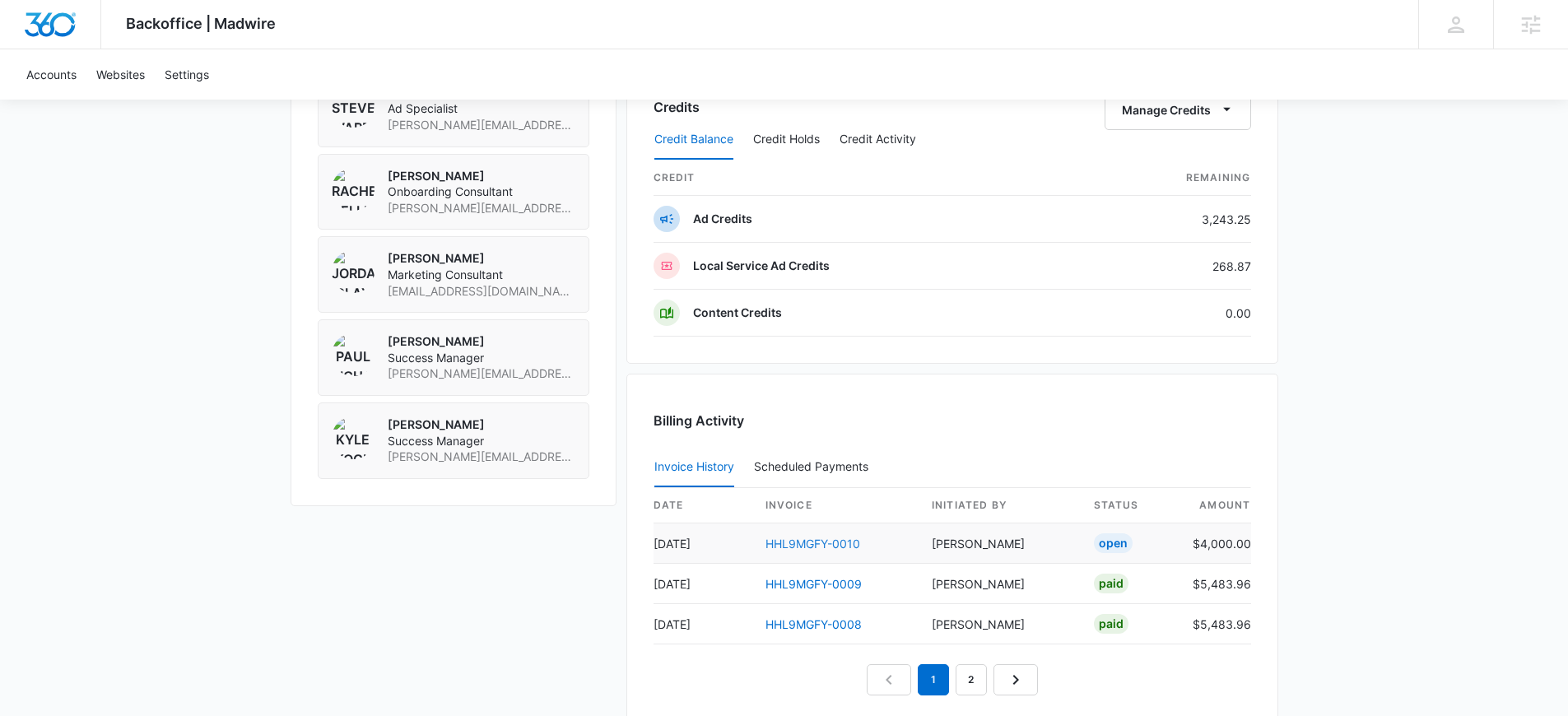
click at [787, 544] on link "HHL9MGFY-0010" at bounding box center [813, 543] width 95 height 14
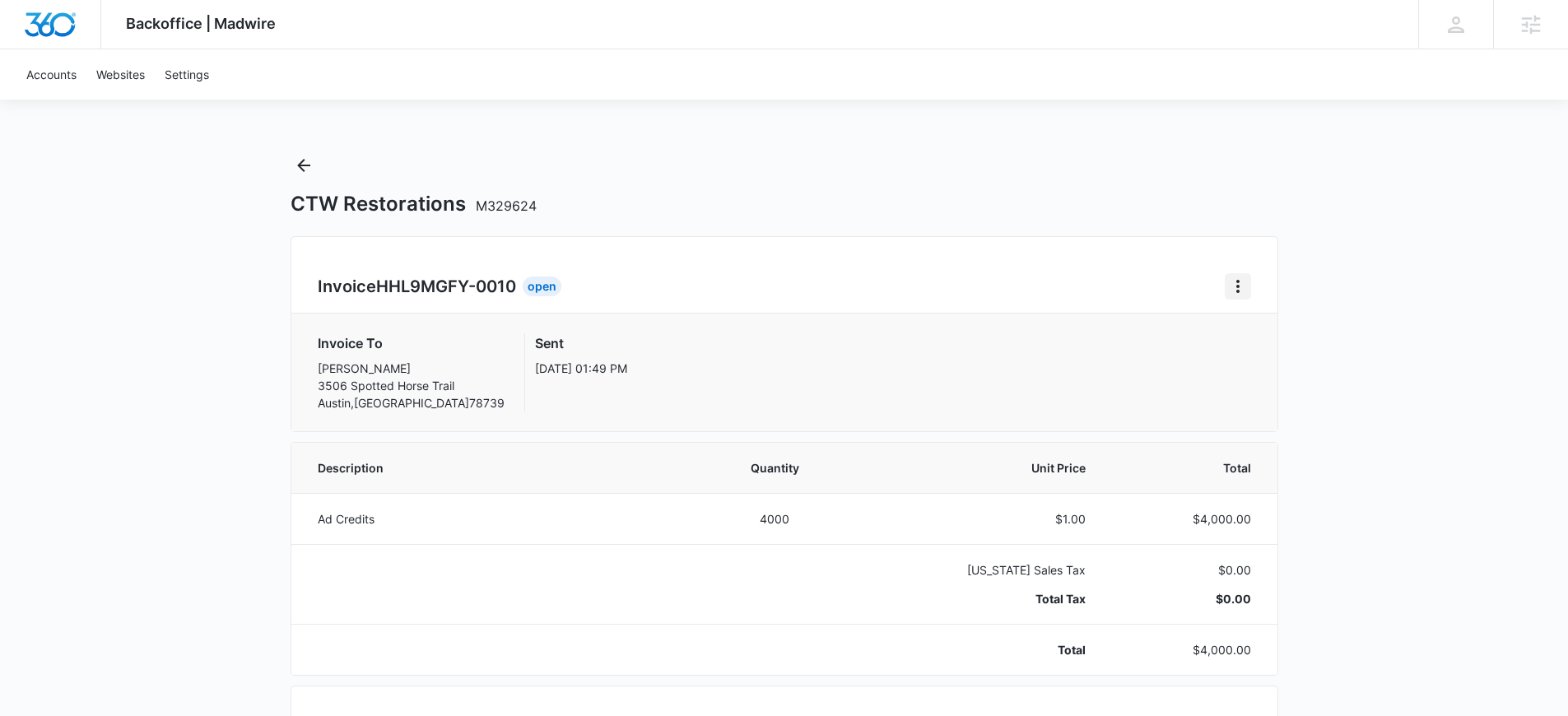
click at [1241, 287] on icon "Home" at bounding box center [1237, 286] width 20 height 20
click at [1266, 358] on div "Retry Payment" at bounding box center [1293, 357] width 95 height 12
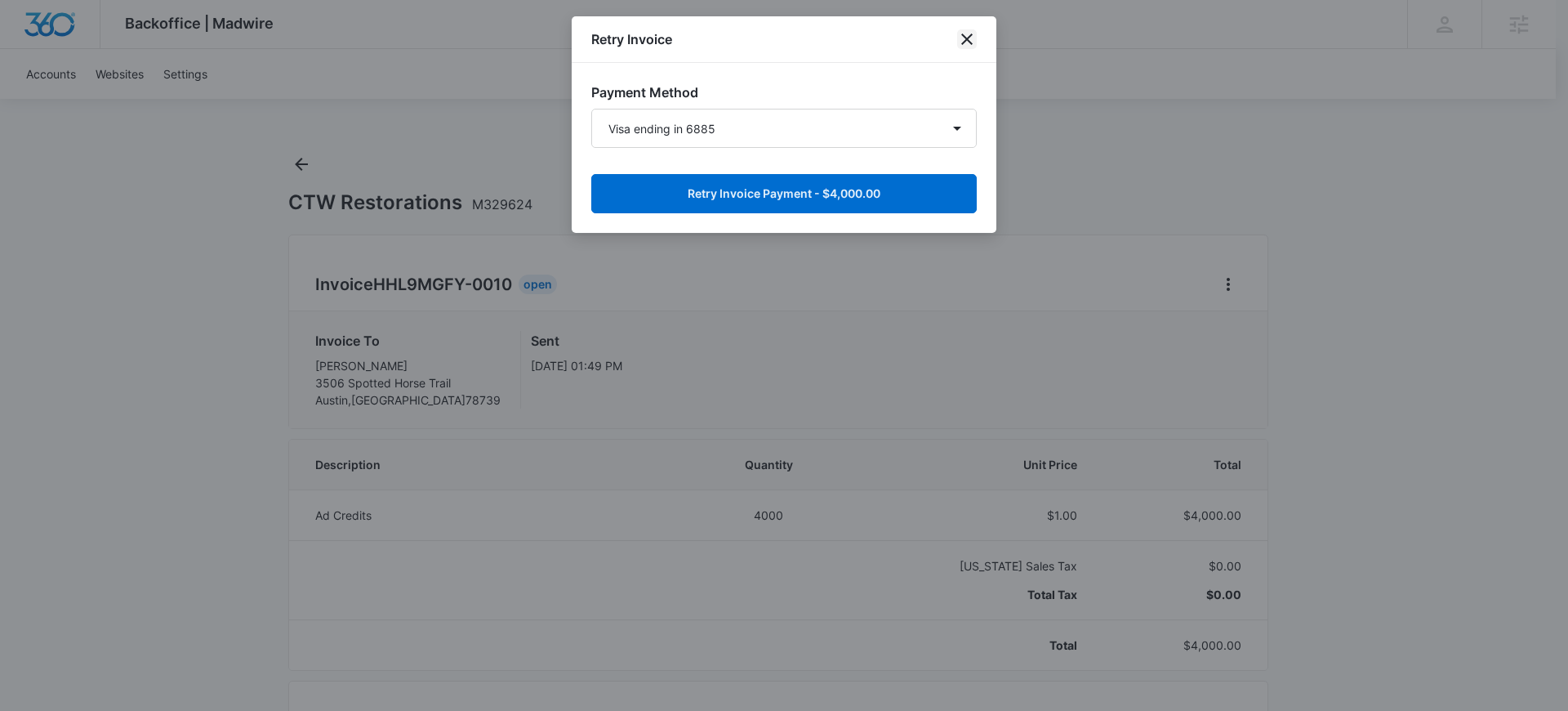
click at [968, 39] on icon "close" at bounding box center [967, 40] width 12 height 12
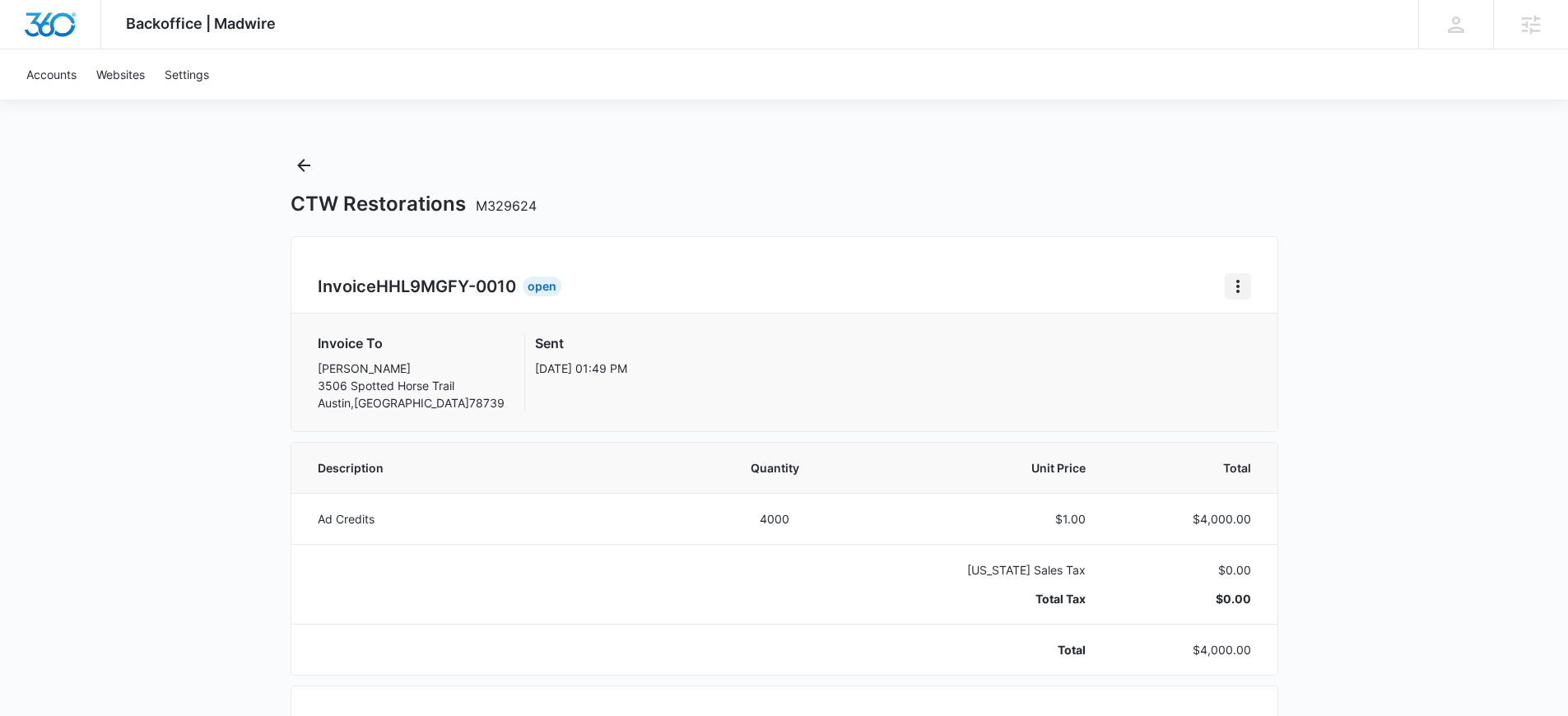
click at [1239, 285] on icon "Home" at bounding box center [1237, 286] width 20 height 20
click at [1273, 351] on div "Retry Payment" at bounding box center [1293, 357] width 95 height 12
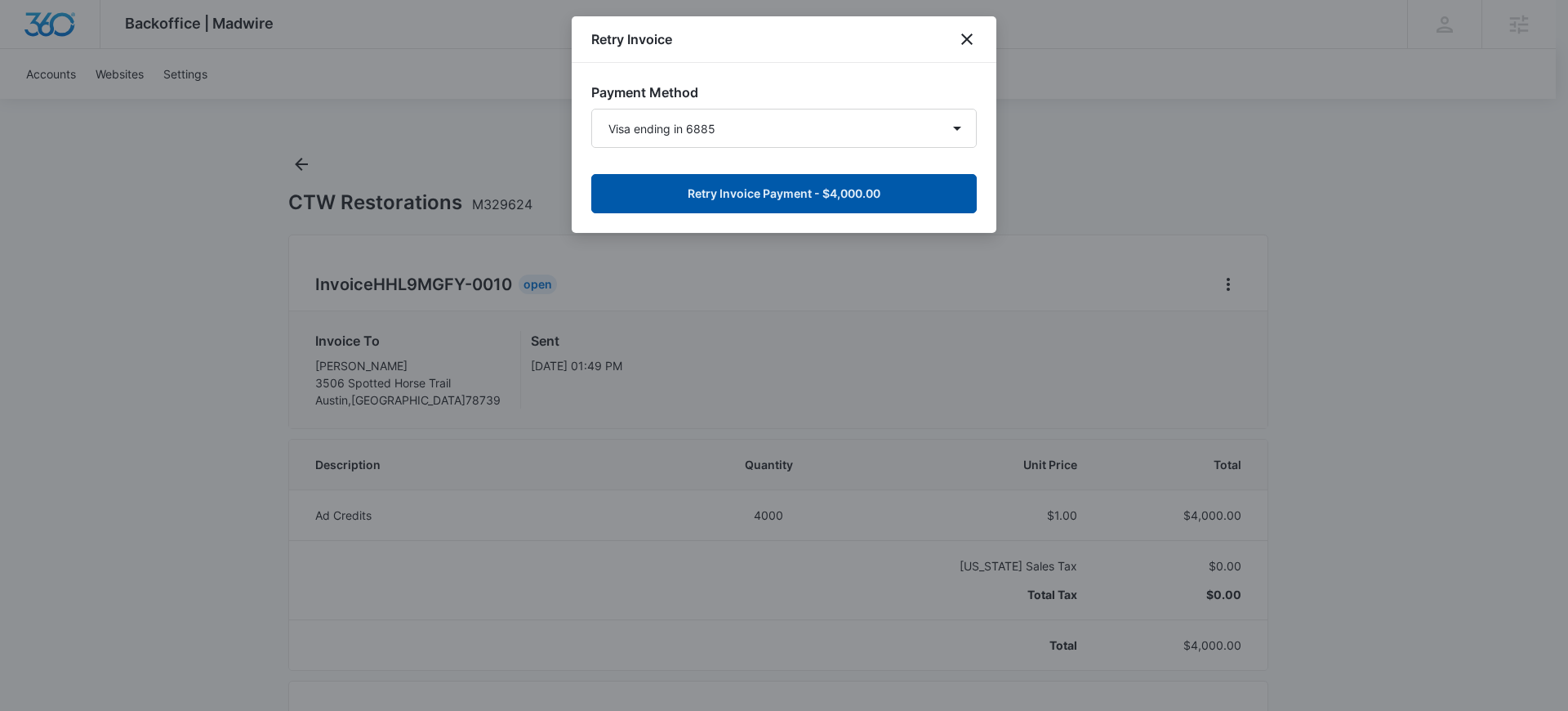
click at [740, 185] on button "Retry Invoice Payment - $4,000.00" at bounding box center [784, 194] width 386 height 39
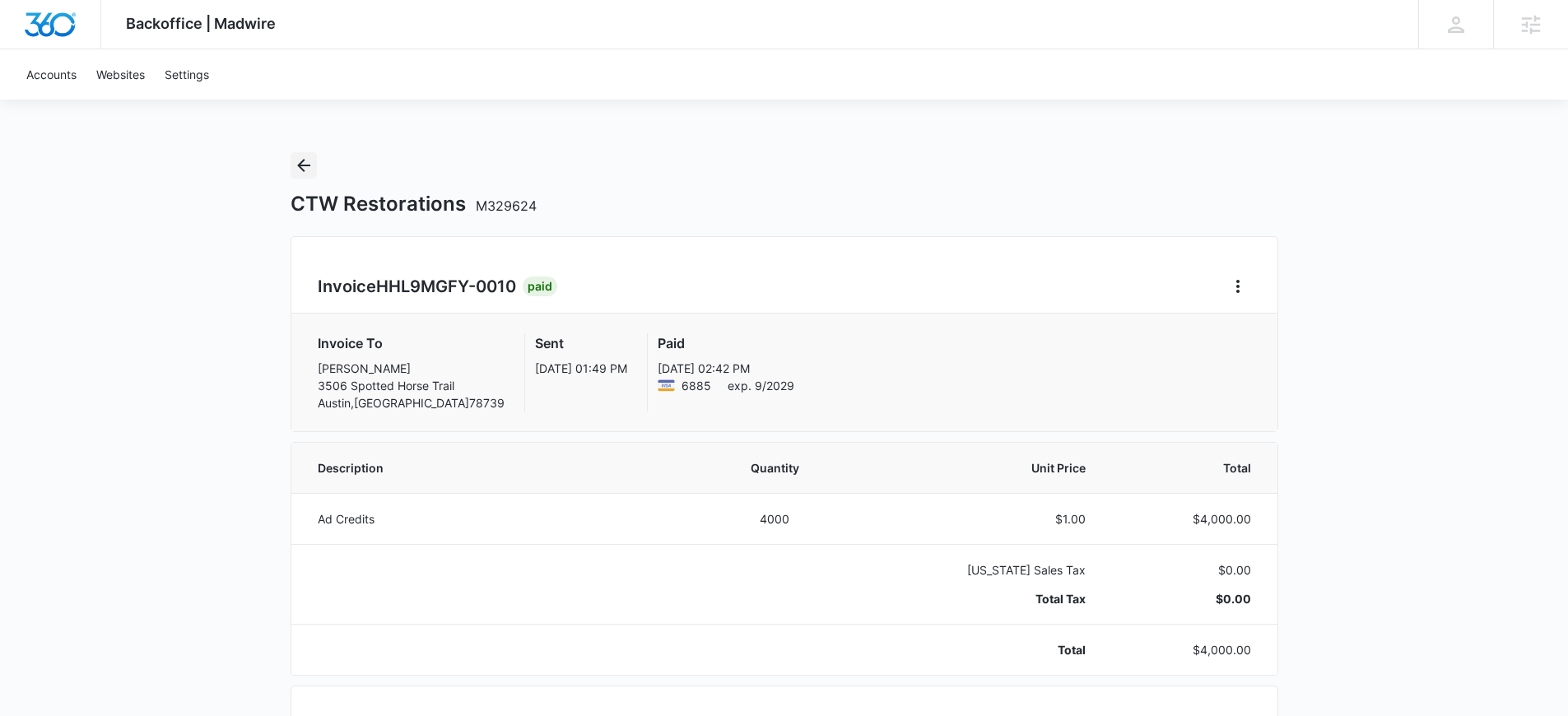
click at [304, 161] on icon "Back" at bounding box center [304, 165] width 20 height 20
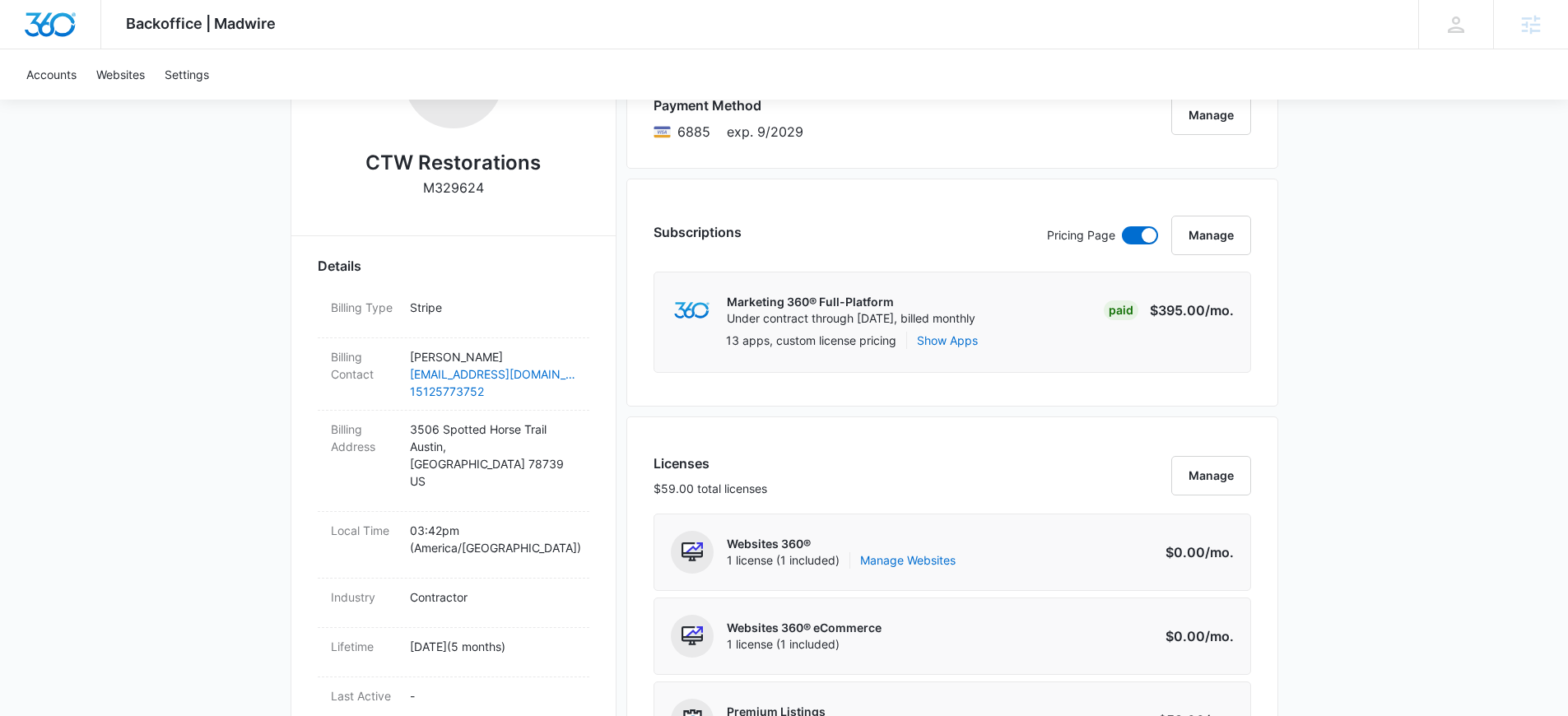
scroll to position [56, 0]
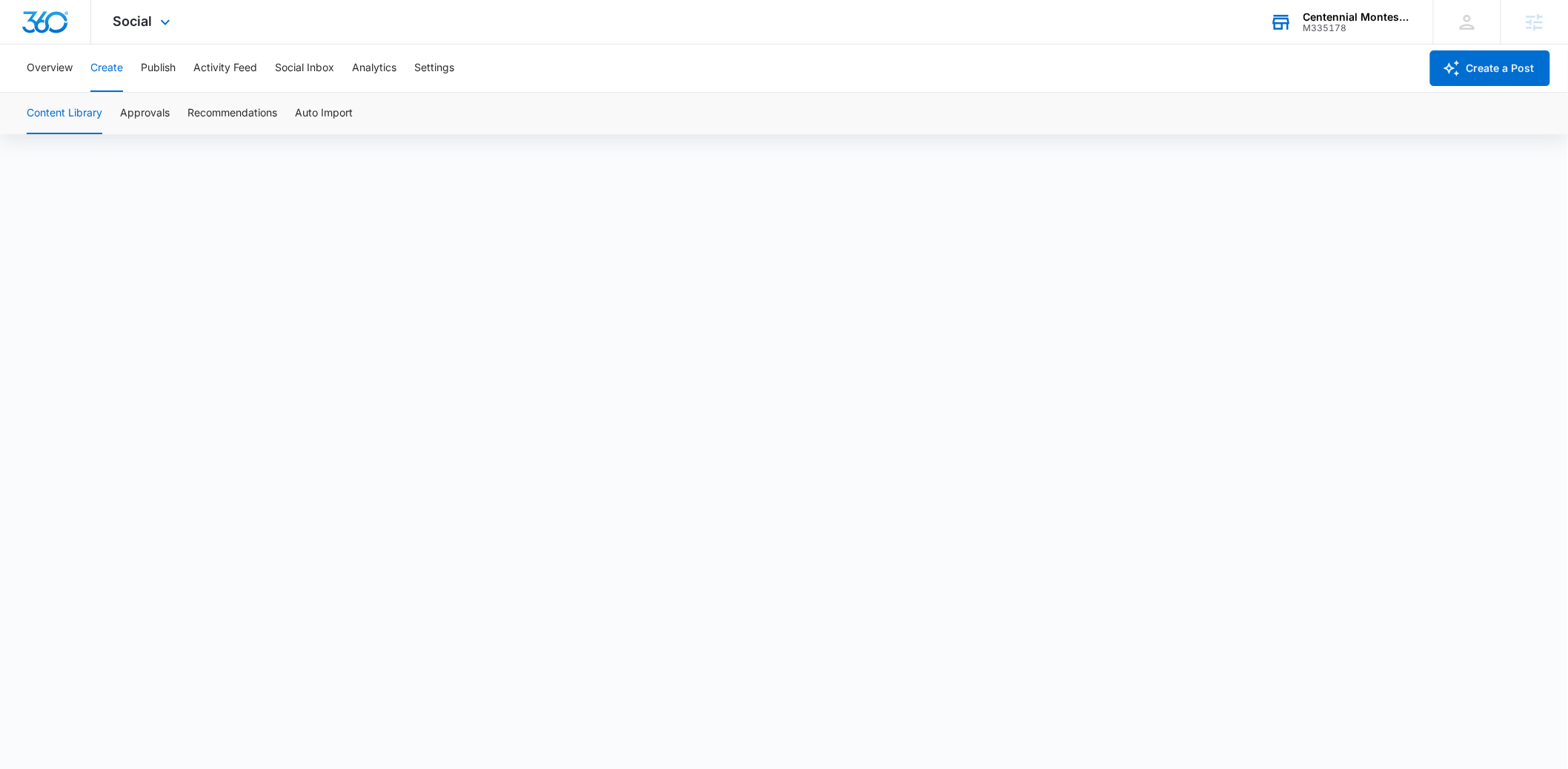
click at [1361, 27] on div "M335178" at bounding box center [1358, 28] width 108 height 11
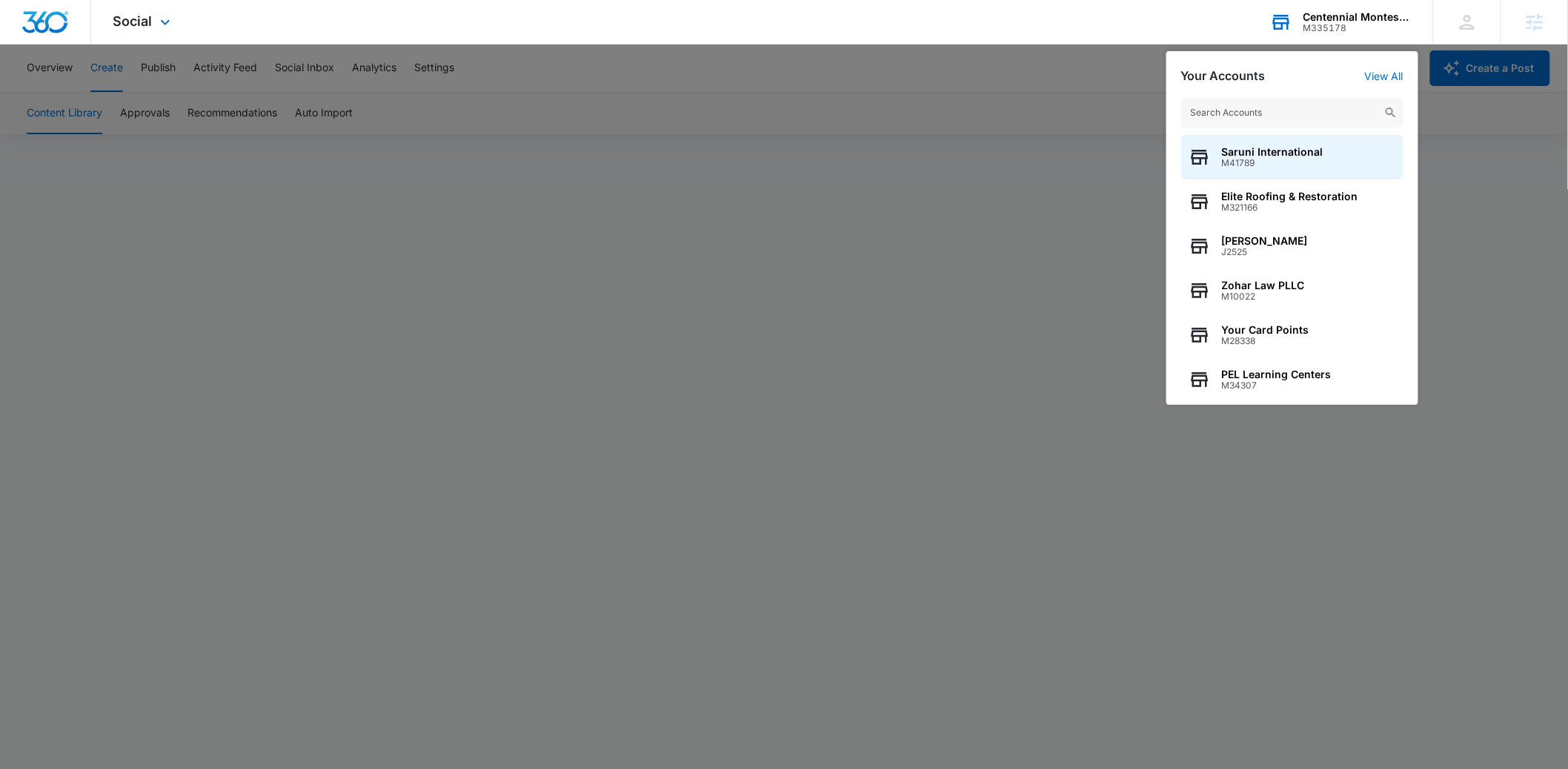
click at [1262, 109] on input "text" at bounding box center [1292, 112] width 223 height 30
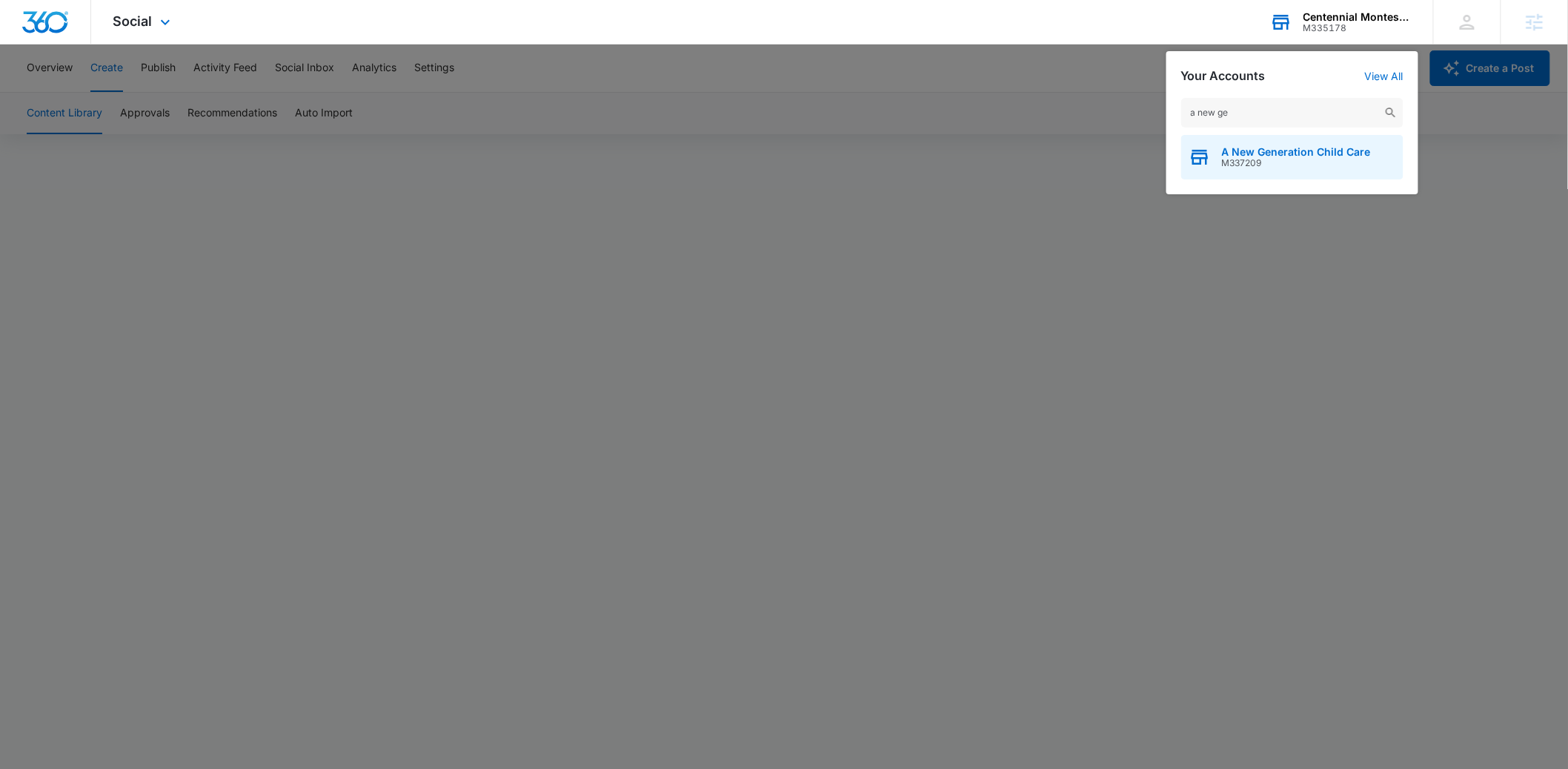
type input "a new ge"
click at [1264, 164] on span "M337209" at bounding box center [1297, 164] width 149 height 11
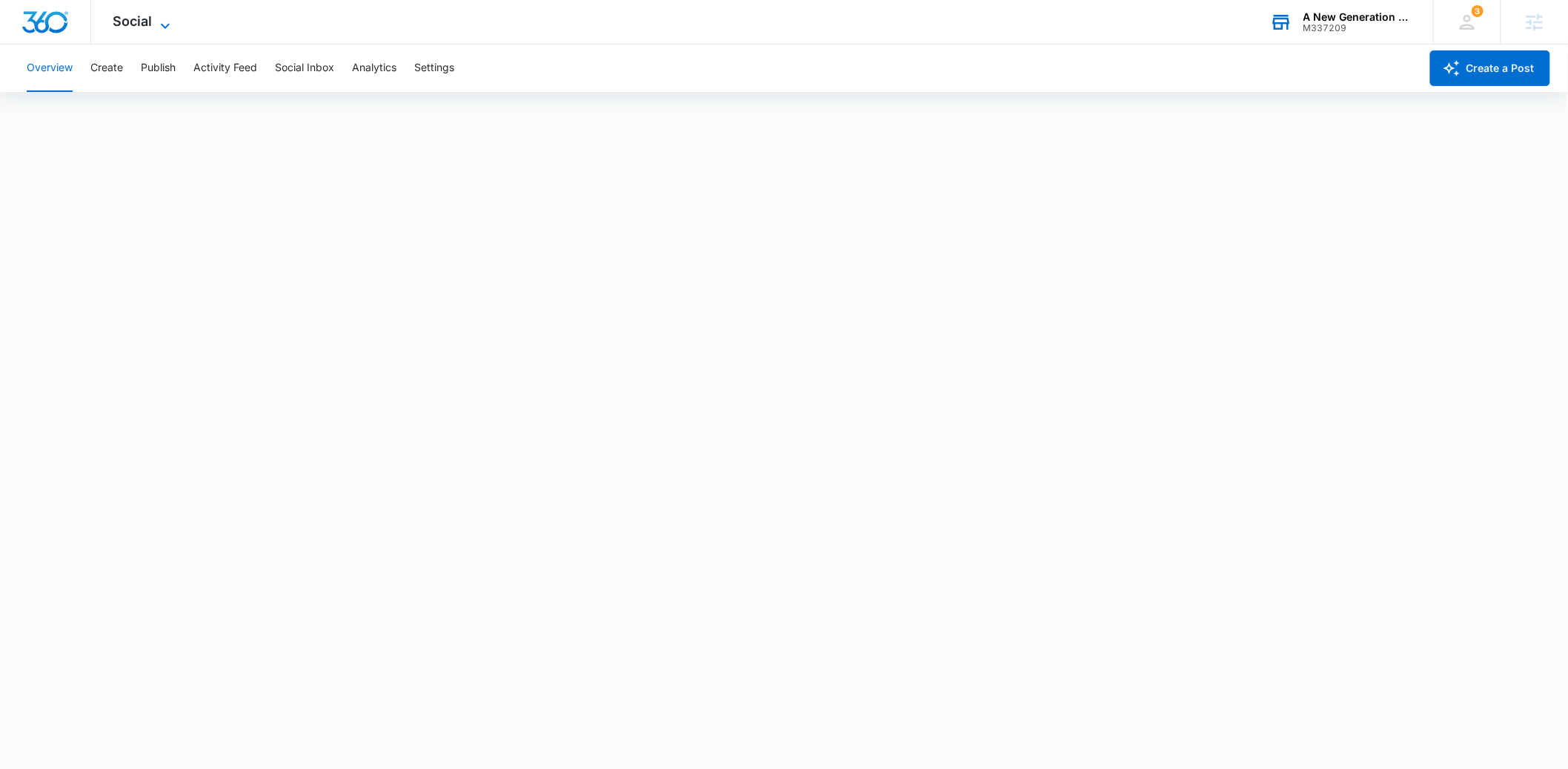
click at [138, 20] on span "Social" at bounding box center [133, 21] width 39 height 15
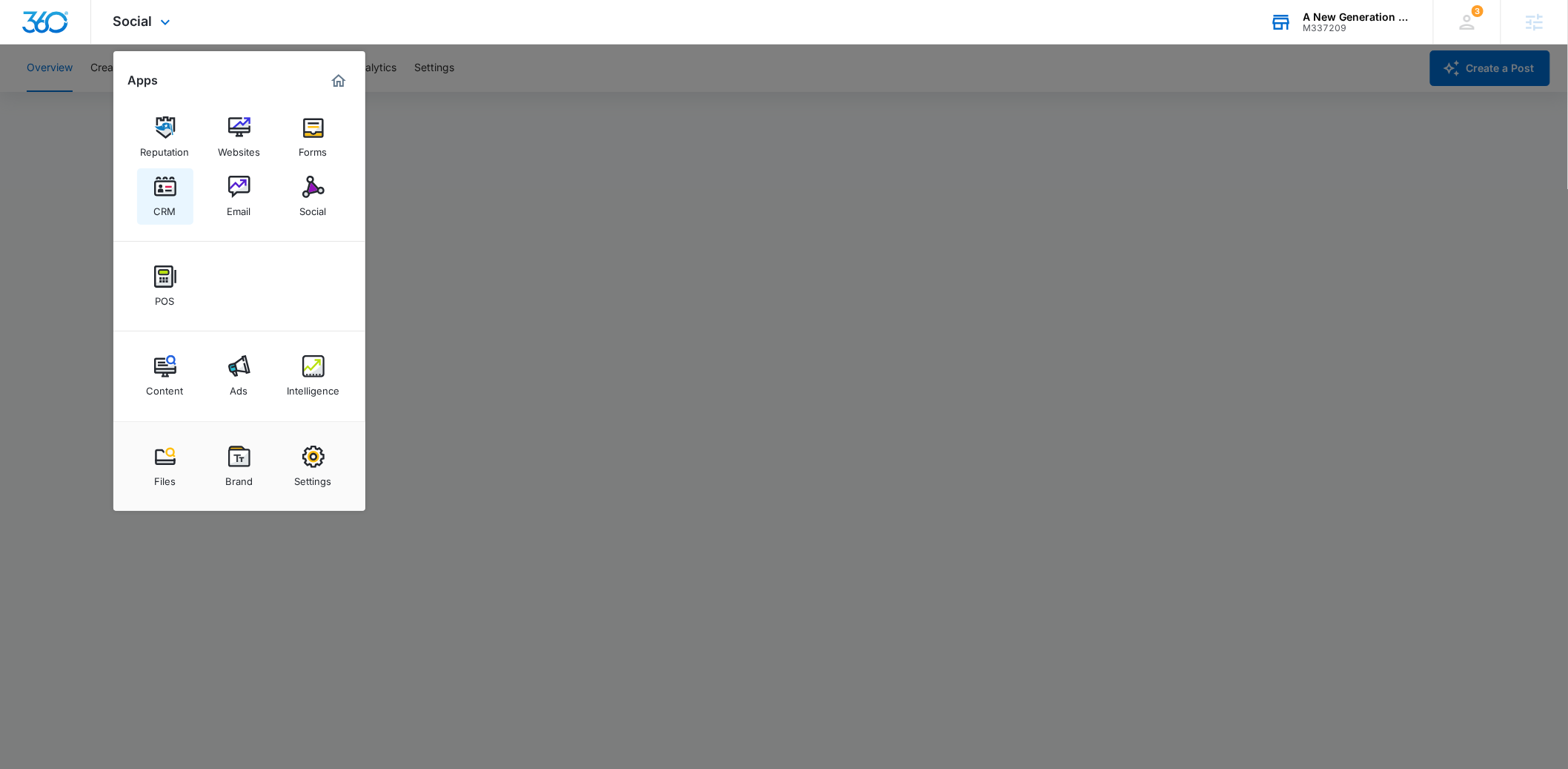
click at [165, 190] on img at bounding box center [165, 187] width 22 height 22
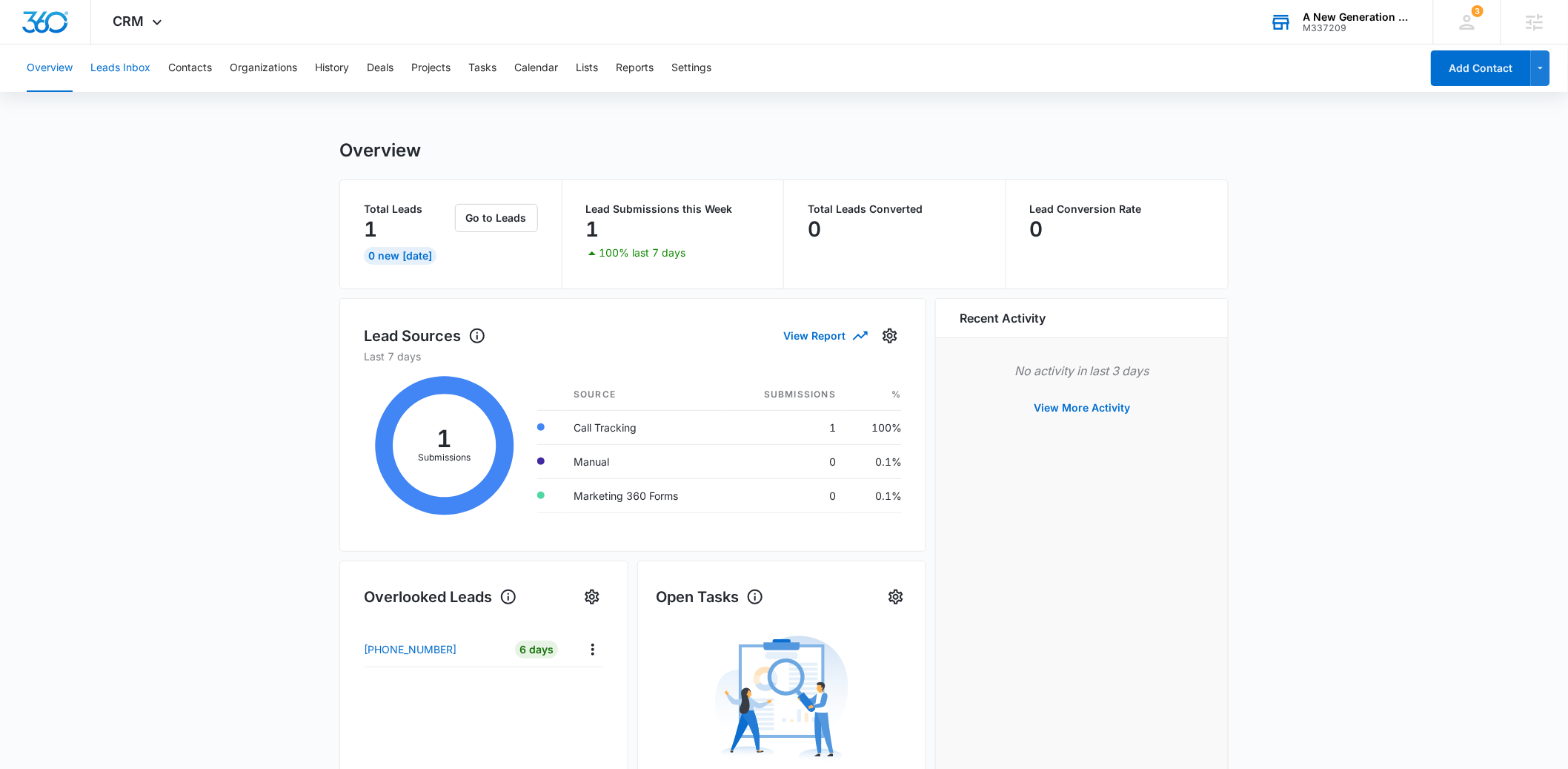
click at [132, 71] on button "Leads Inbox" at bounding box center [121, 68] width 60 height 48
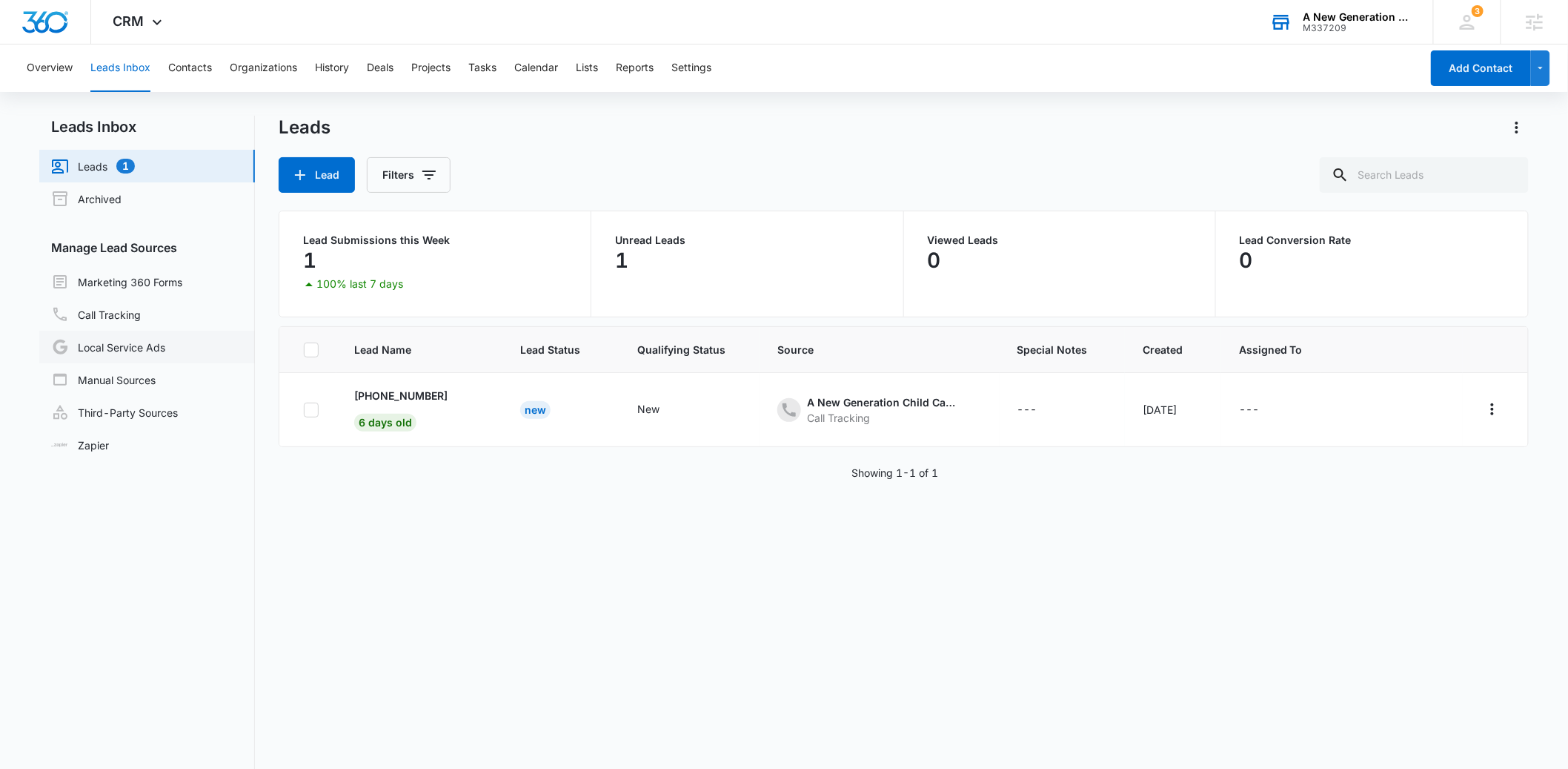
click at [118, 350] on link "Local Service Ads" at bounding box center [108, 346] width 114 height 18
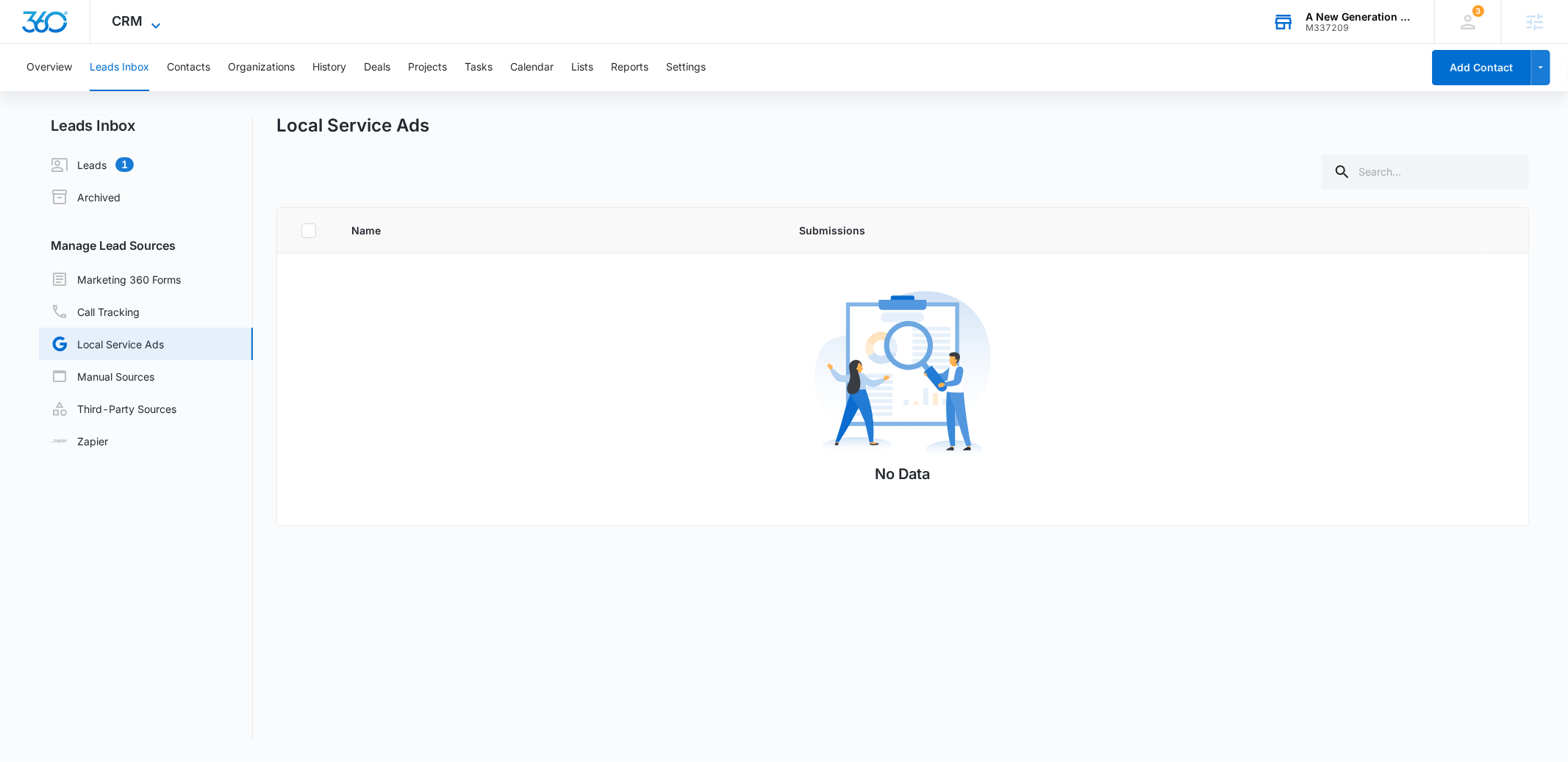
click at [126, 18] on span "CRM" at bounding box center [128, 21] width 31 height 15
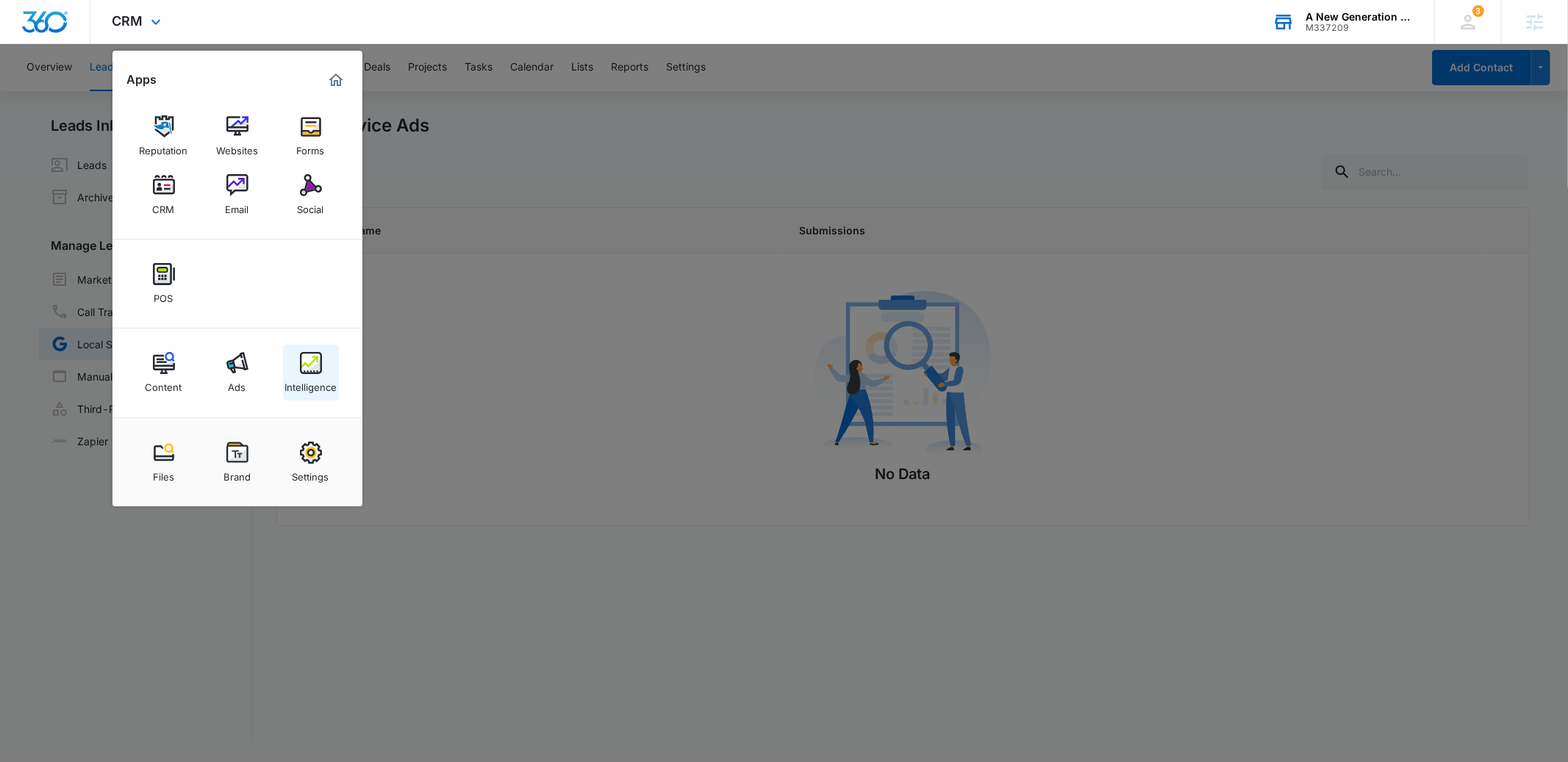
click at [305, 393] on link "Intelligence" at bounding box center [311, 372] width 56 height 56
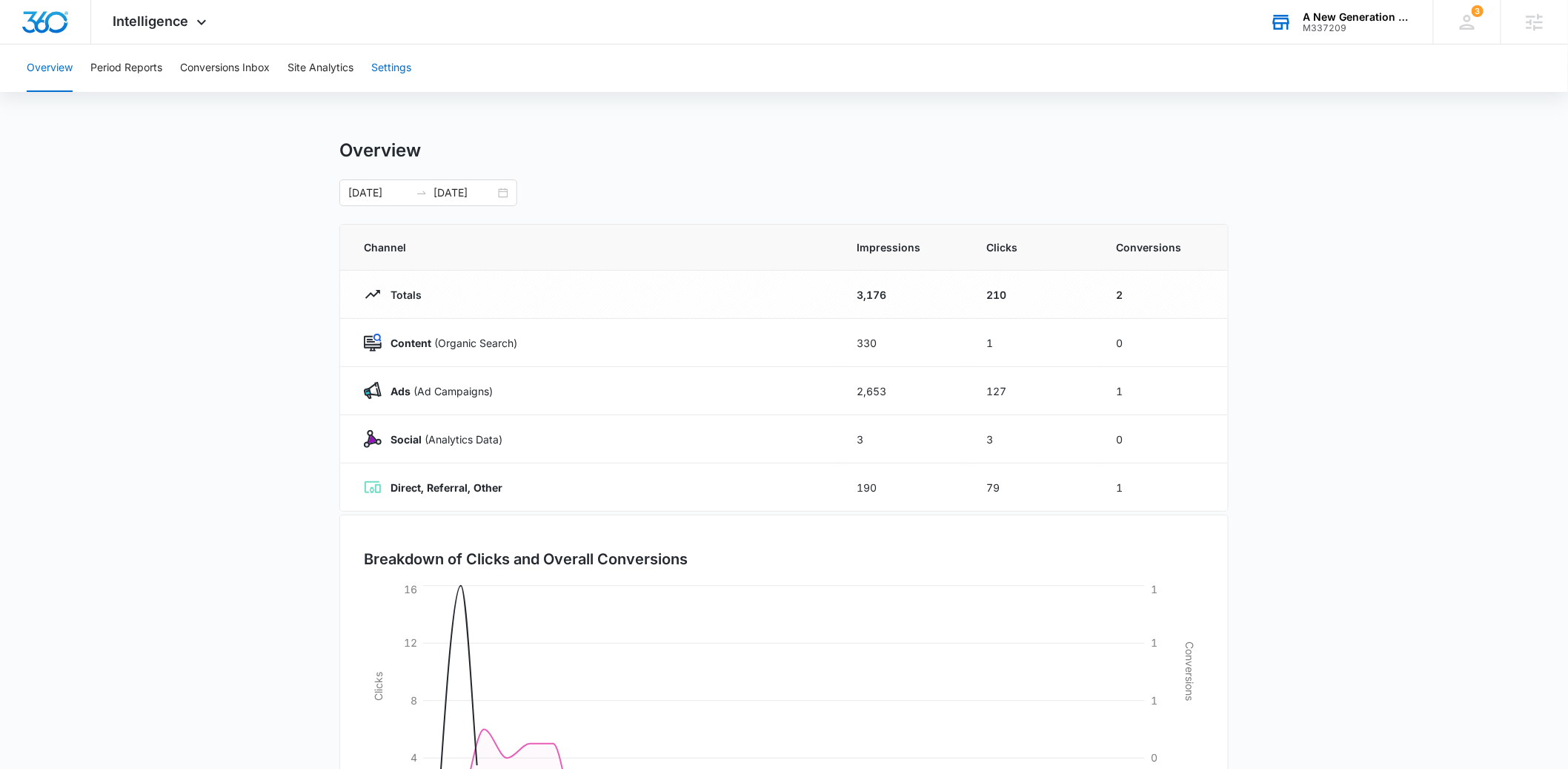
click at [405, 61] on button "Settings" at bounding box center [392, 68] width 40 height 48
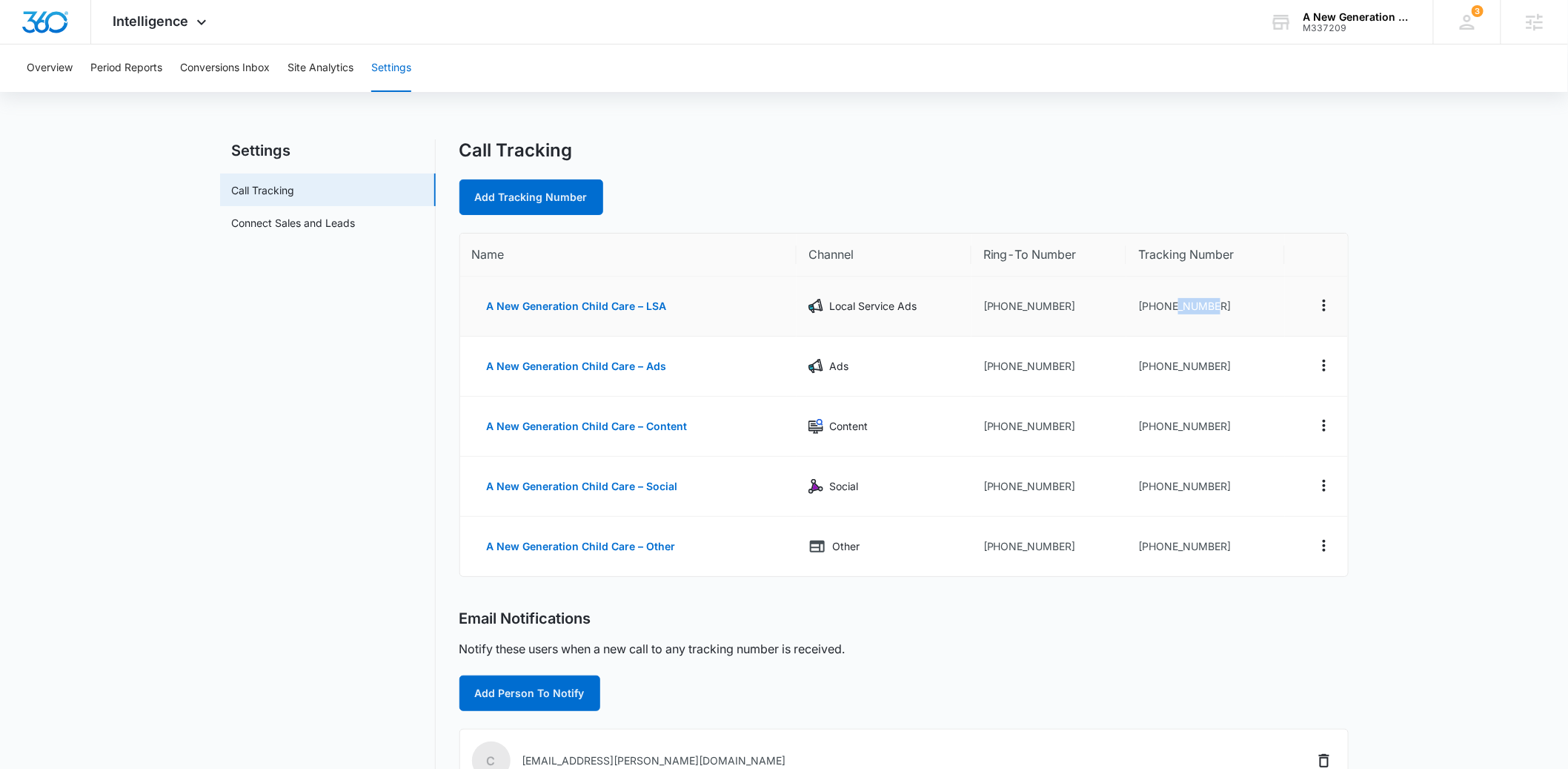
drag, startPoint x: 1221, startPoint y: 307, endPoint x: 1179, endPoint y: 310, distance: 42.1
click at [1179, 310] on td "[PHONE_NUMBER]" at bounding box center [1206, 307] width 158 height 60
drag, startPoint x: 1068, startPoint y: 308, endPoint x: 994, endPoint y: 311, distance: 74.1
click at [994, 311] on td "[PHONE_NUMBER]" at bounding box center [1049, 307] width 155 height 60
drag, startPoint x: 1063, startPoint y: 370, endPoint x: 1027, endPoint y: 370, distance: 36.0
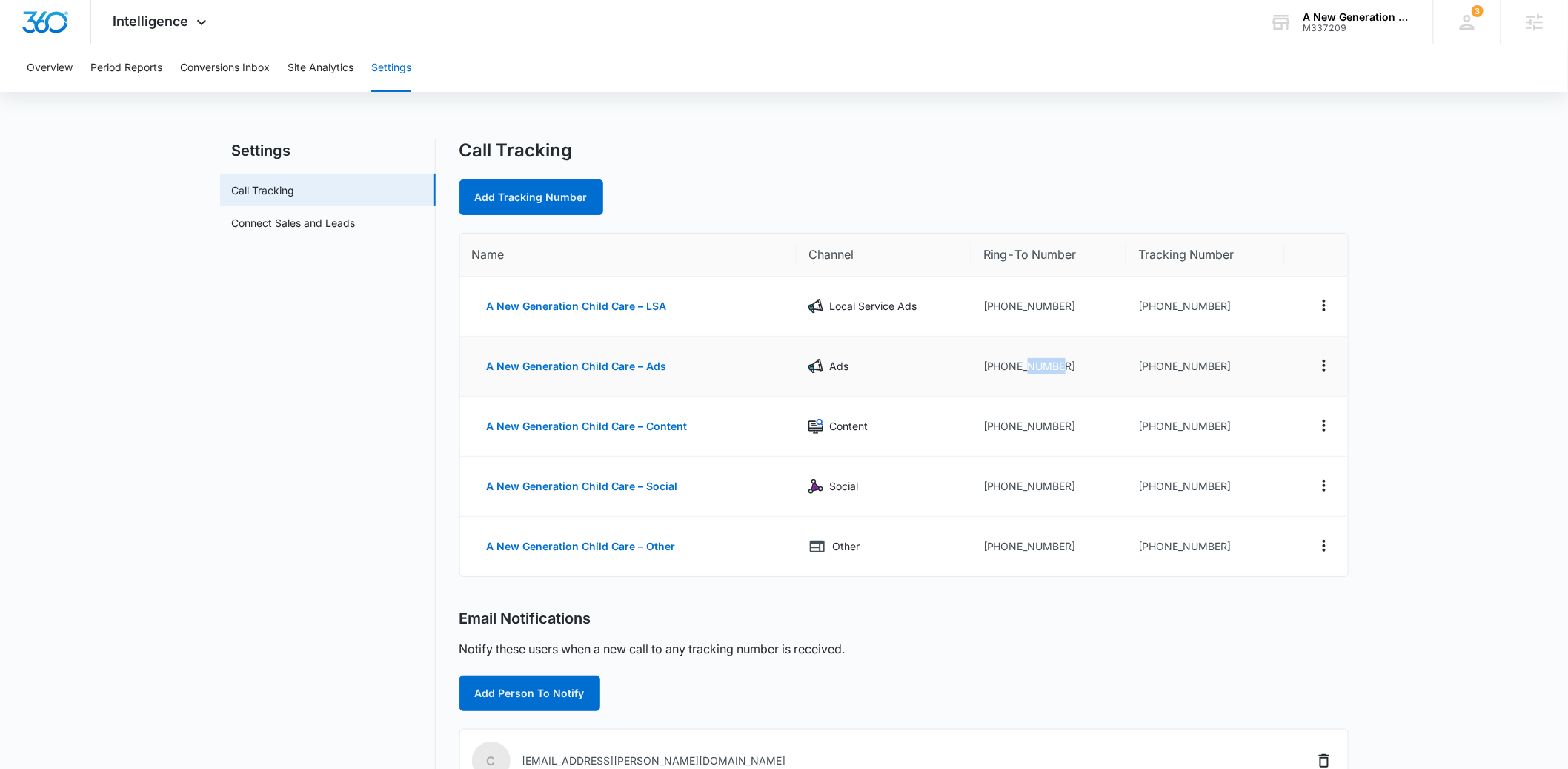
click at [1027, 370] on td "[PHONE_NUMBER]" at bounding box center [1049, 366] width 155 height 60
click at [1010, 367] on td "[PHONE_NUMBER]" at bounding box center [1049, 366] width 155 height 60
